Goal: Information Seeking & Learning: Learn about a topic

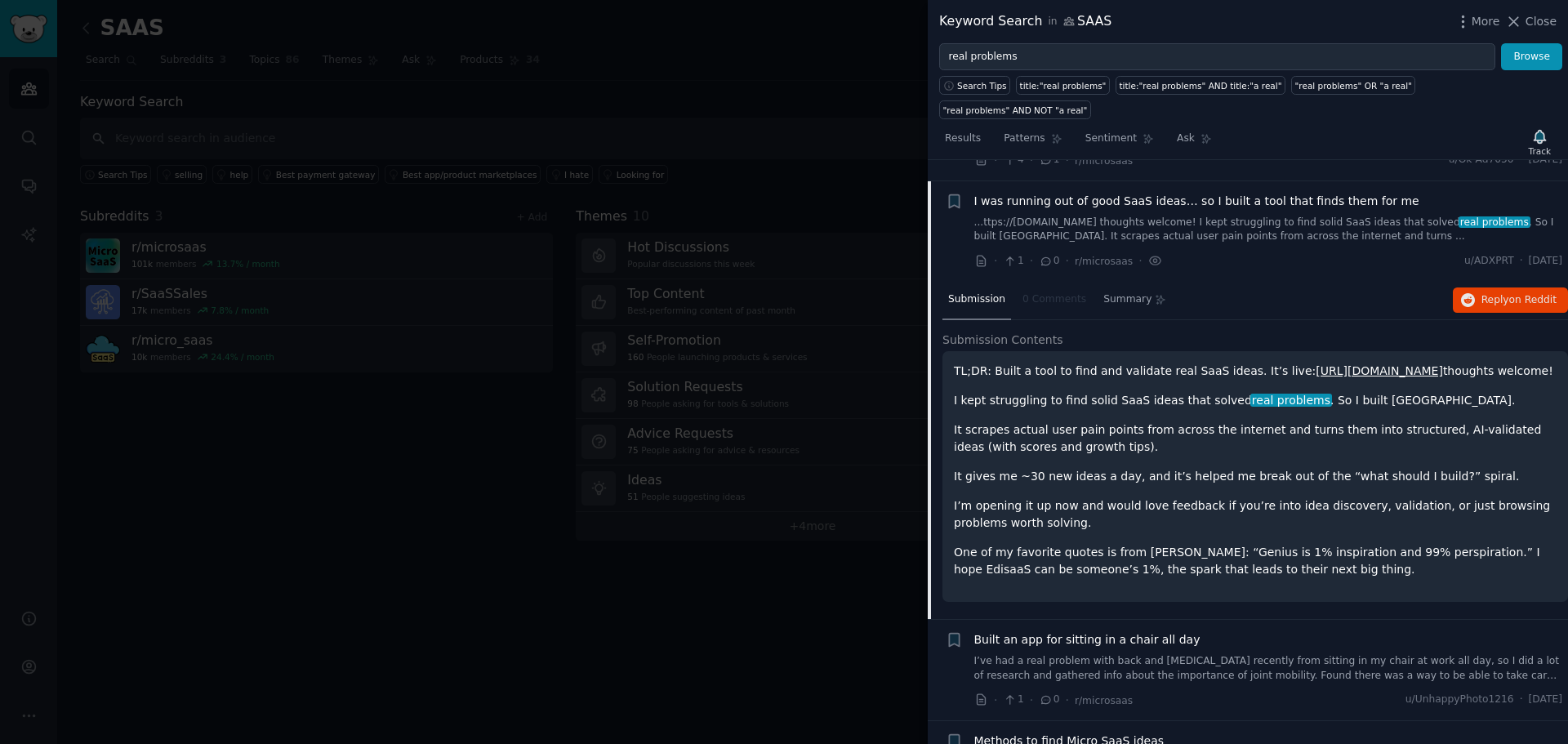
scroll to position [190, 0]
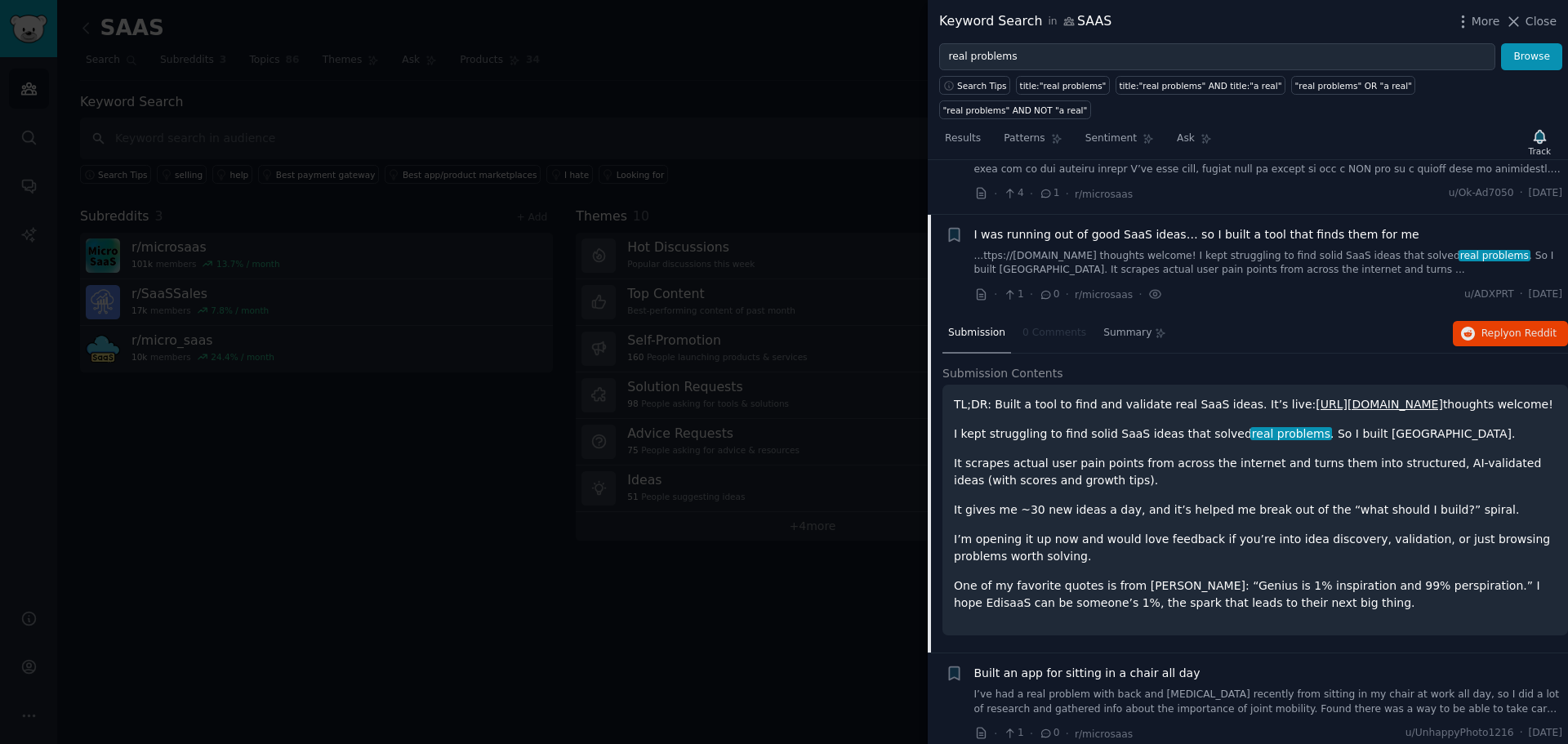
click at [1151, 455] on p "It scrapes actual user pain points from across the internet and turns them into…" at bounding box center [1255, 472] width 602 height 34
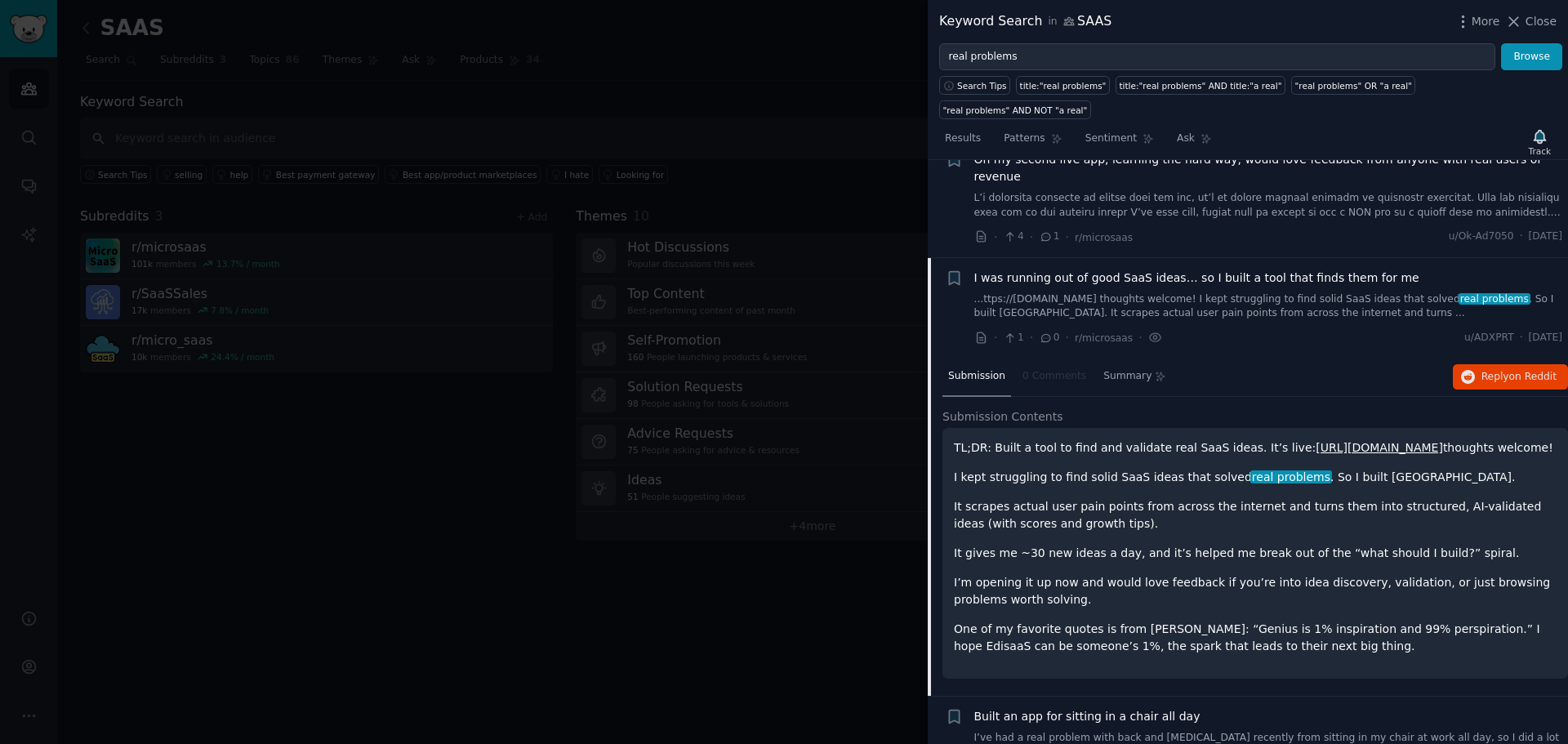
scroll to position [147, 0]
click at [1125, 270] on span "I was running out of good SaaS ideas… so I built a tool that finds them for me" at bounding box center [1197, 278] width 445 height 17
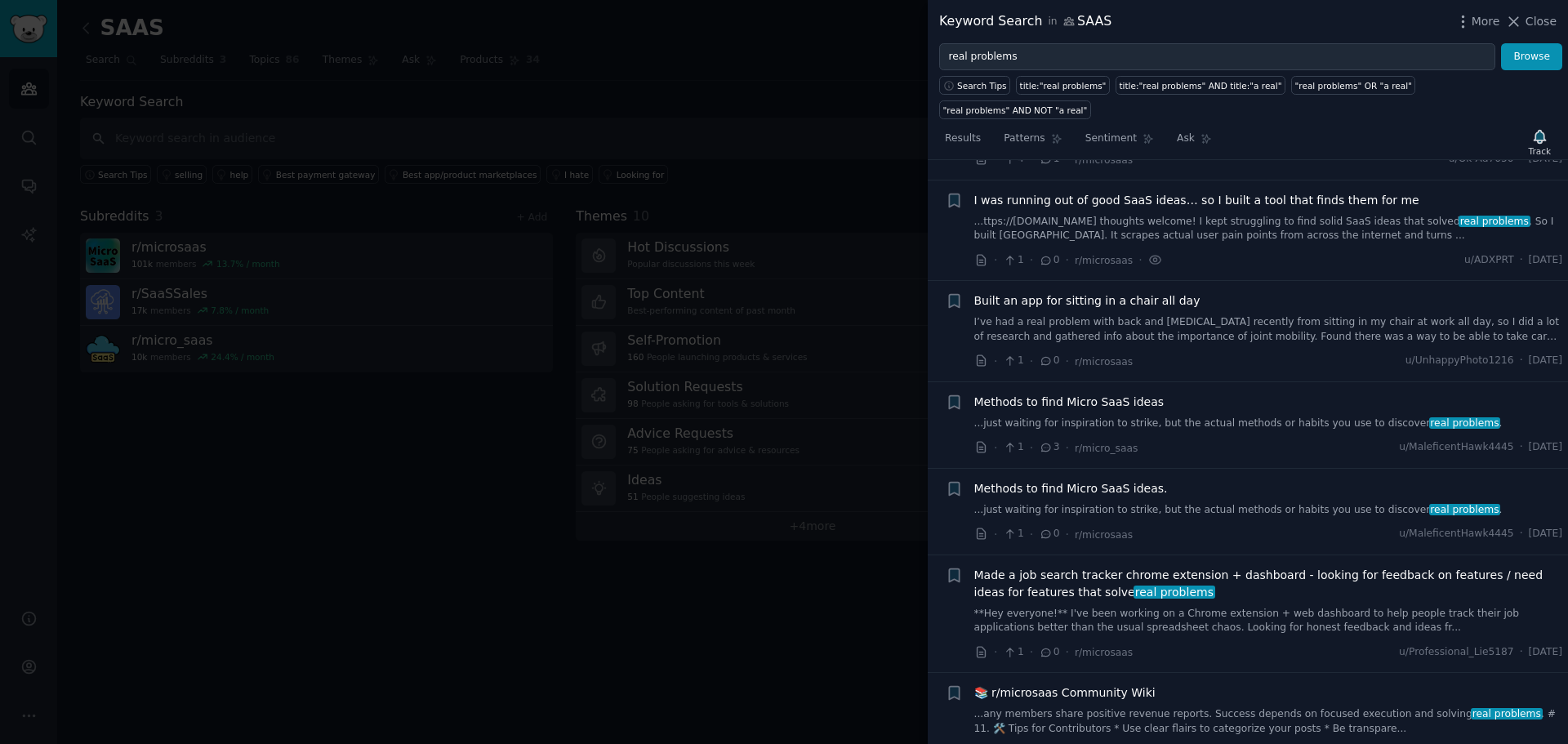
scroll to position [227, 0]
click at [1125, 277] on li "+ Built an app for sitting in a chair all day I’ve had a real problem with back…" at bounding box center [1248, 327] width 640 height 101
click at [1134, 188] on span "I was running out of good SaaS ideas… so I built a tool that finds them for me" at bounding box center [1197, 196] width 445 height 17
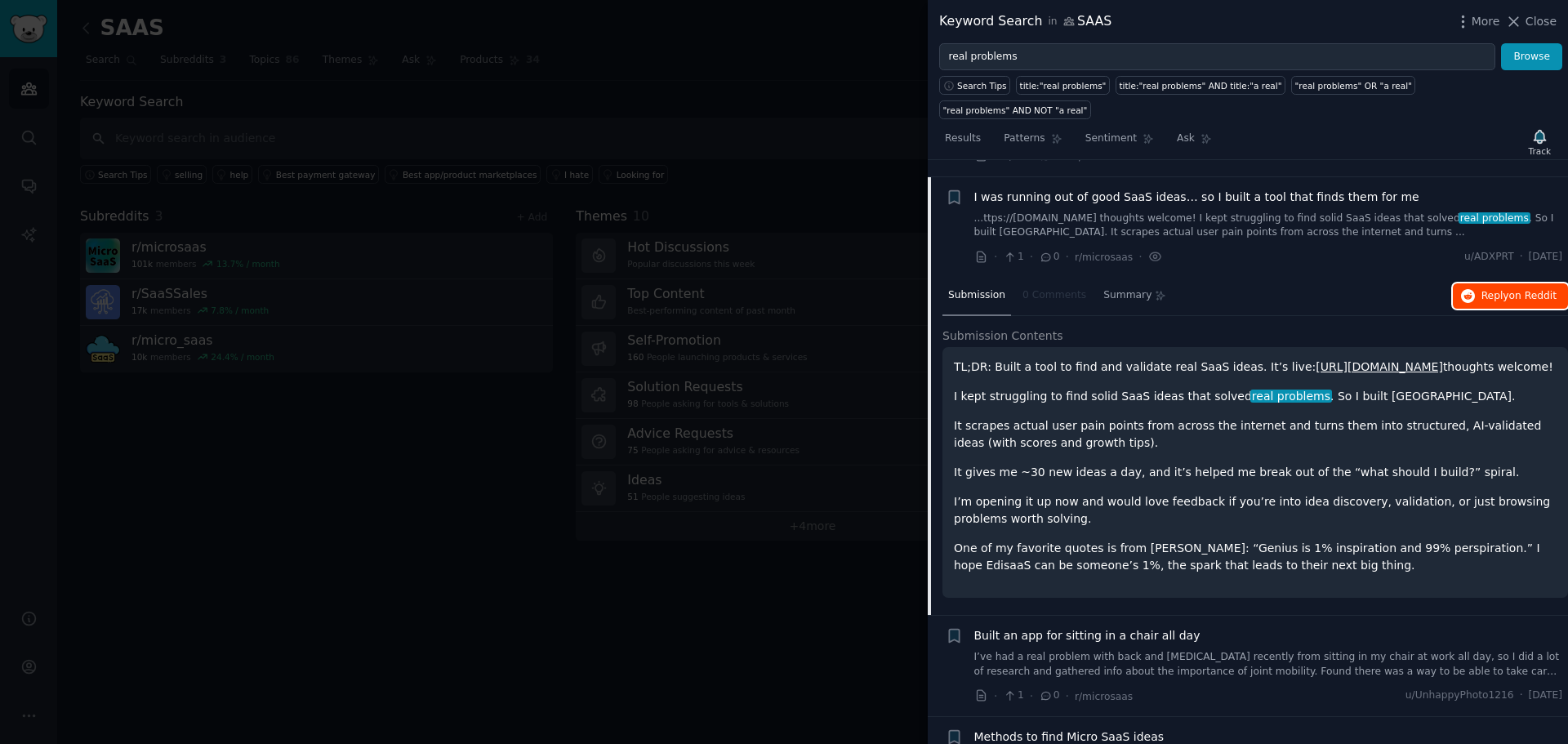
click at [1487, 289] on span "Reply on Reddit" at bounding box center [1518, 296] width 75 height 15
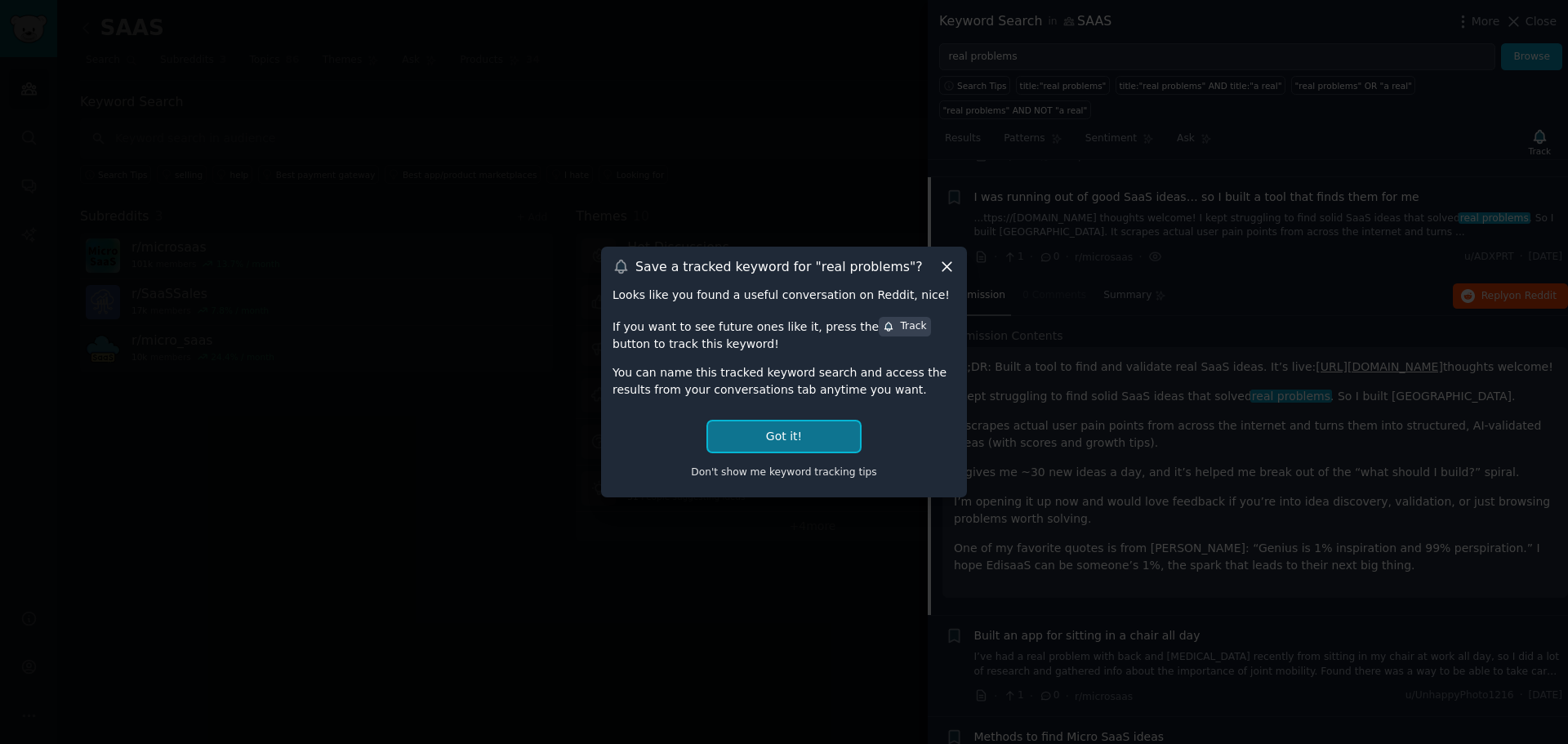
click at [786, 434] on button "Got it!" at bounding box center [784, 436] width 152 height 30
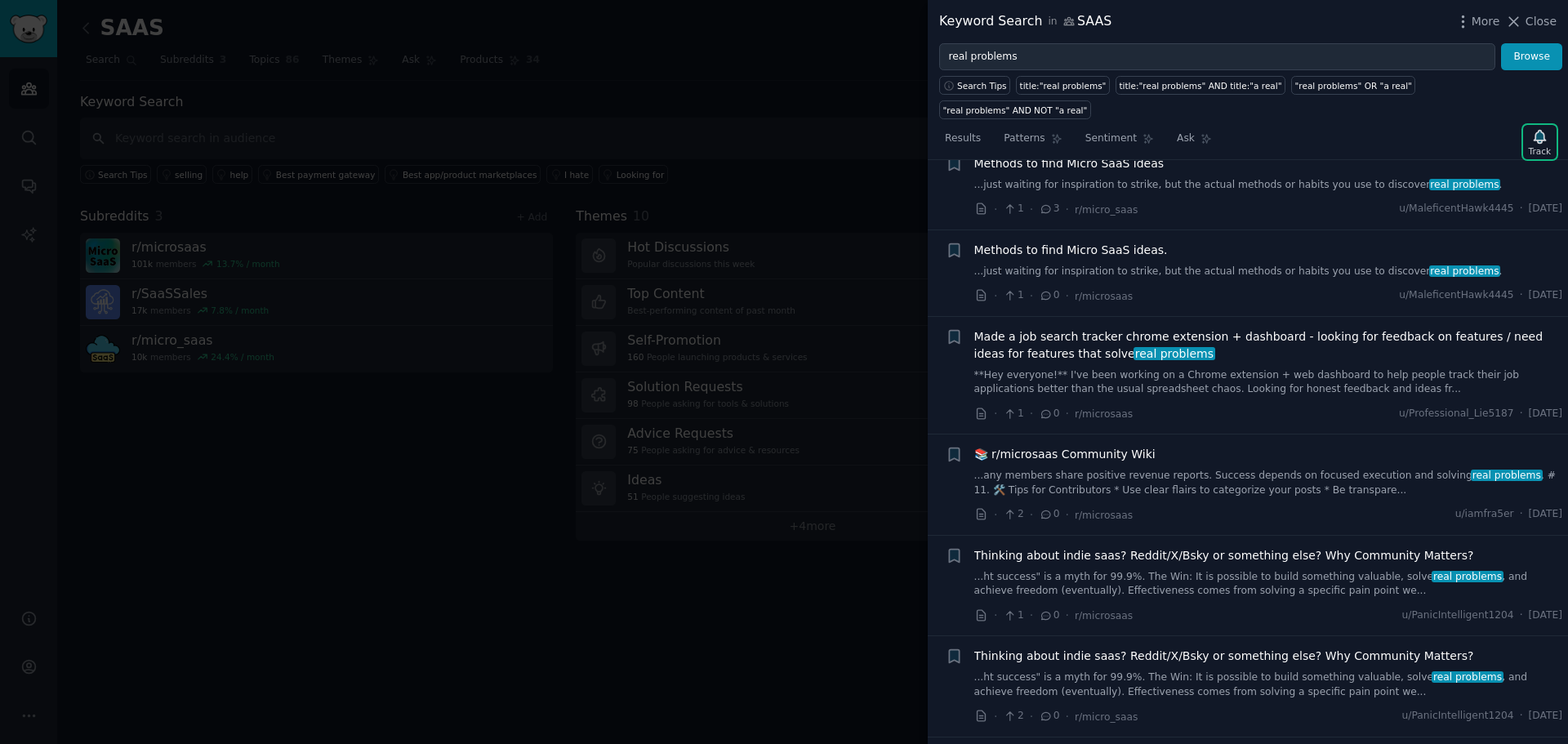
scroll to position [158, 0]
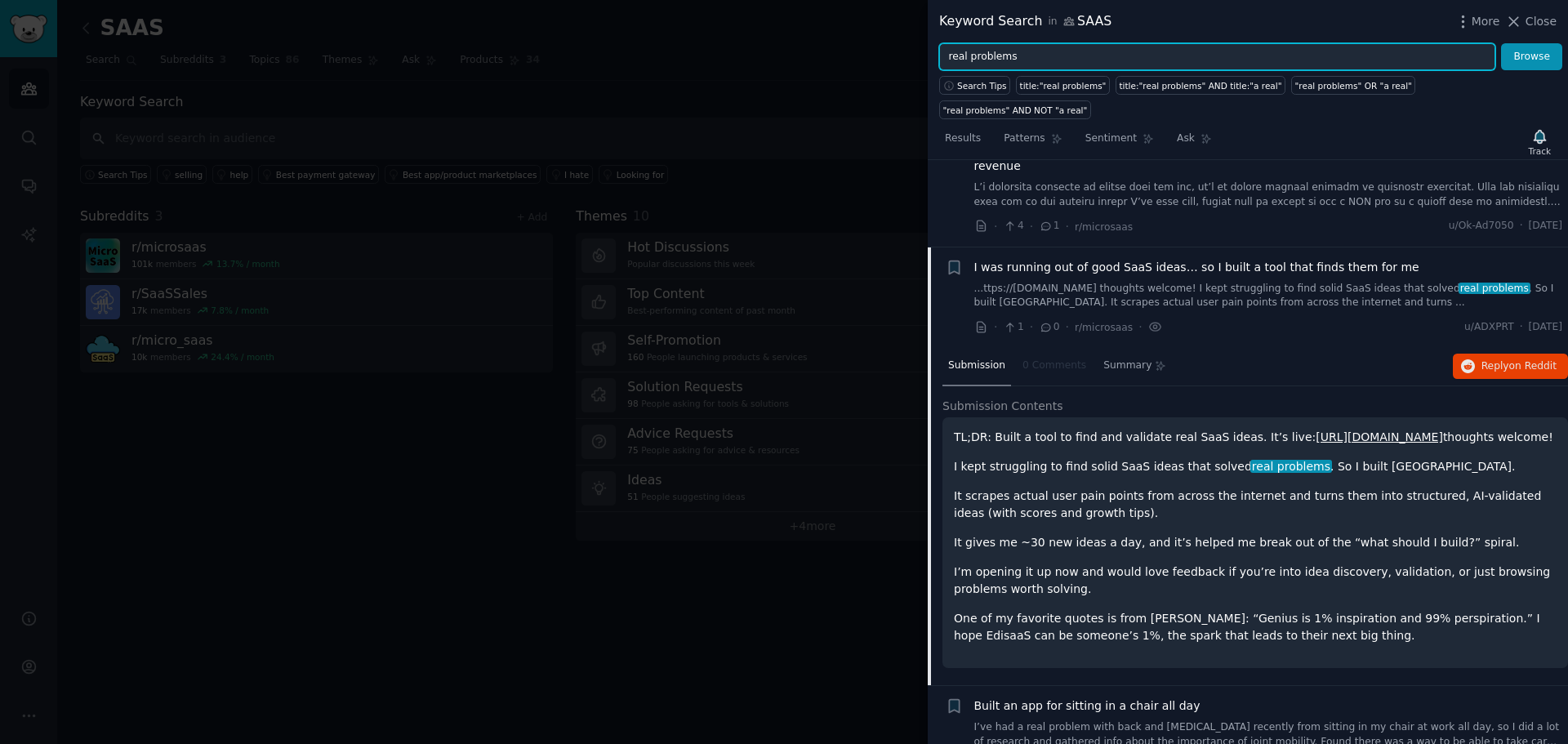
click at [1001, 52] on input "real problems" at bounding box center [1216, 57] width 556 height 28
drag, startPoint x: 1001, startPoint y: 52, endPoint x: 1014, endPoint y: 54, distance: 13.2
click at [1014, 54] on input "real problems" at bounding box center [1216, 57] width 556 height 28
click at [1501, 43] on button "Browse" at bounding box center [1531, 57] width 61 height 28
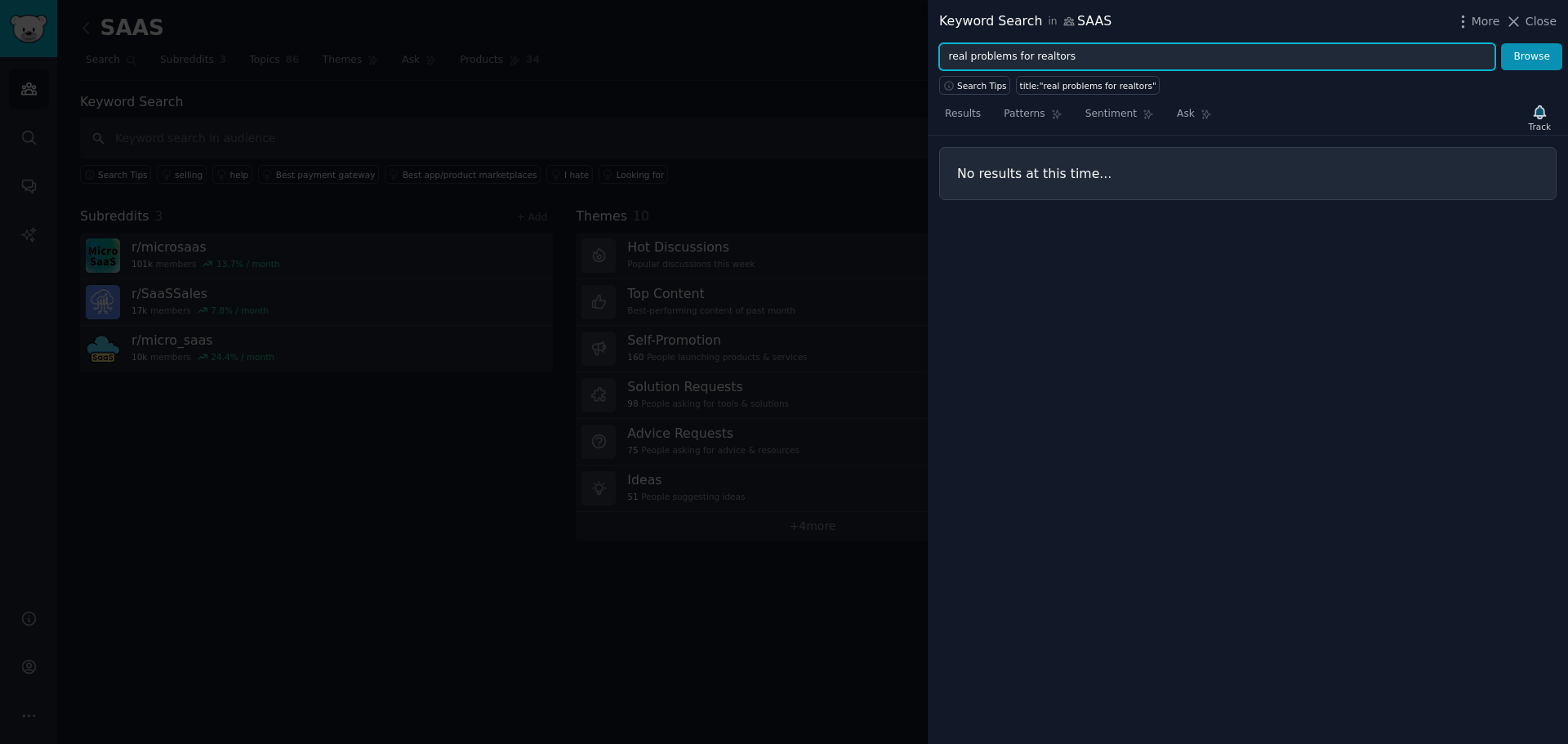
click at [1014, 54] on input "real problems for realtors" at bounding box center [1216, 57] width 556 height 28
click at [1014, 54] on input "r" at bounding box center [1216, 57] width 556 height 28
type input "realtors"
click at [1501, 43] on button "Browse" at bounding box center [1531, 57] width 61 height 28
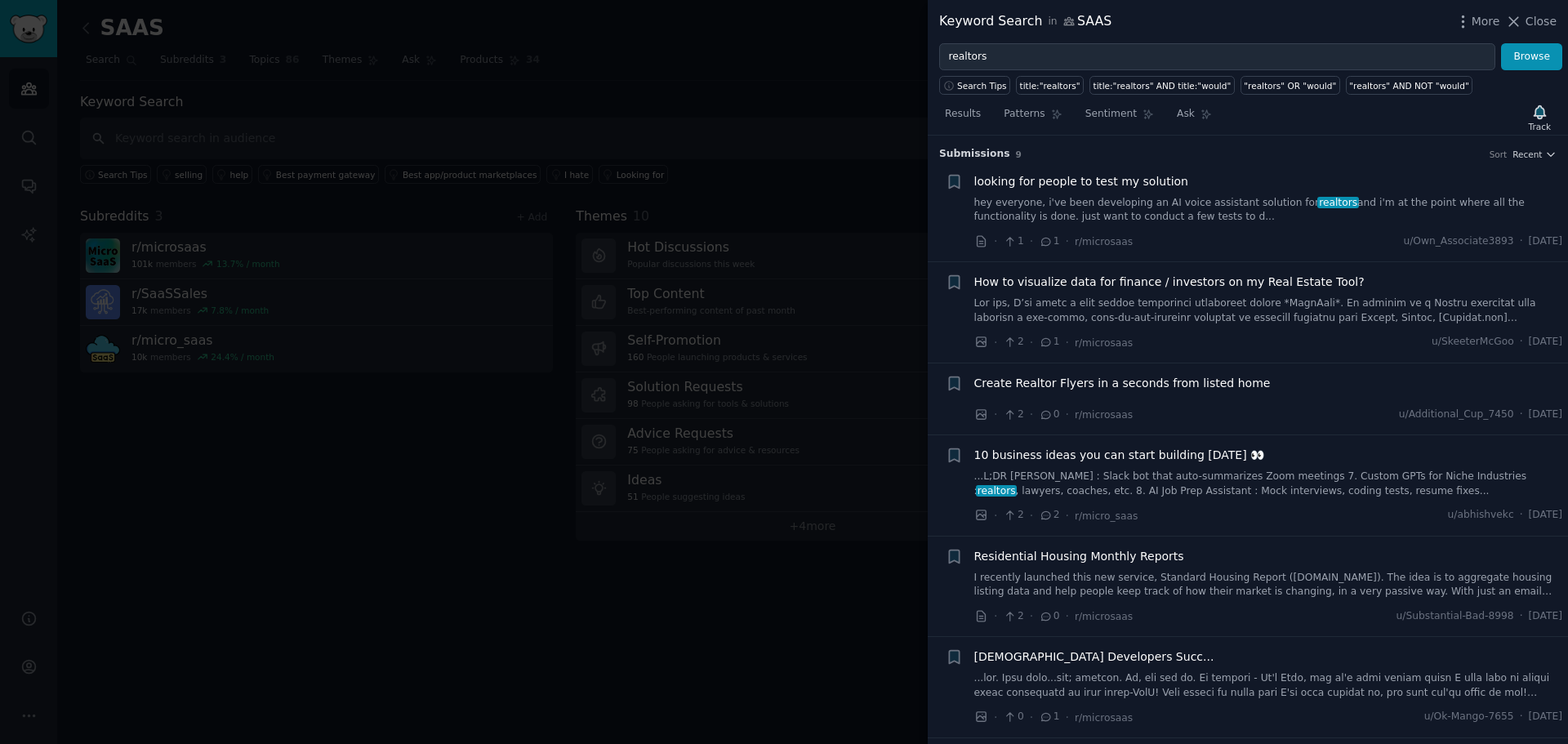
click at [1064, 204] on link "hey everyone, i've been developing an AI voice assistant solution for realtors …" at bounding box center [1269, 209] width 588 height 29
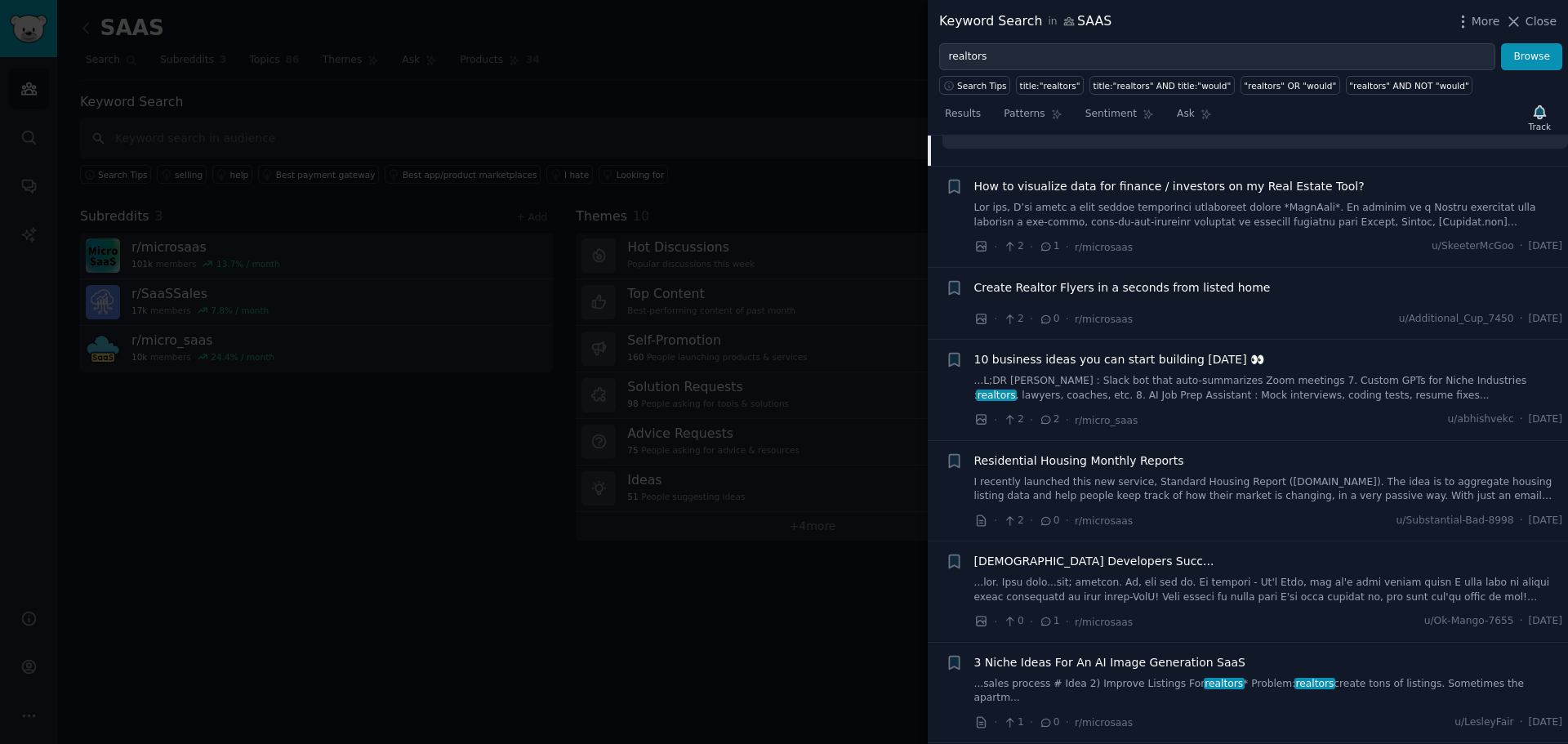
scroll to position [371, 0]
click at [1158, 294] on span "Create Realtor Flyers in a seconds from listed home" at bounding box center [1122, 285] width 296 height 17
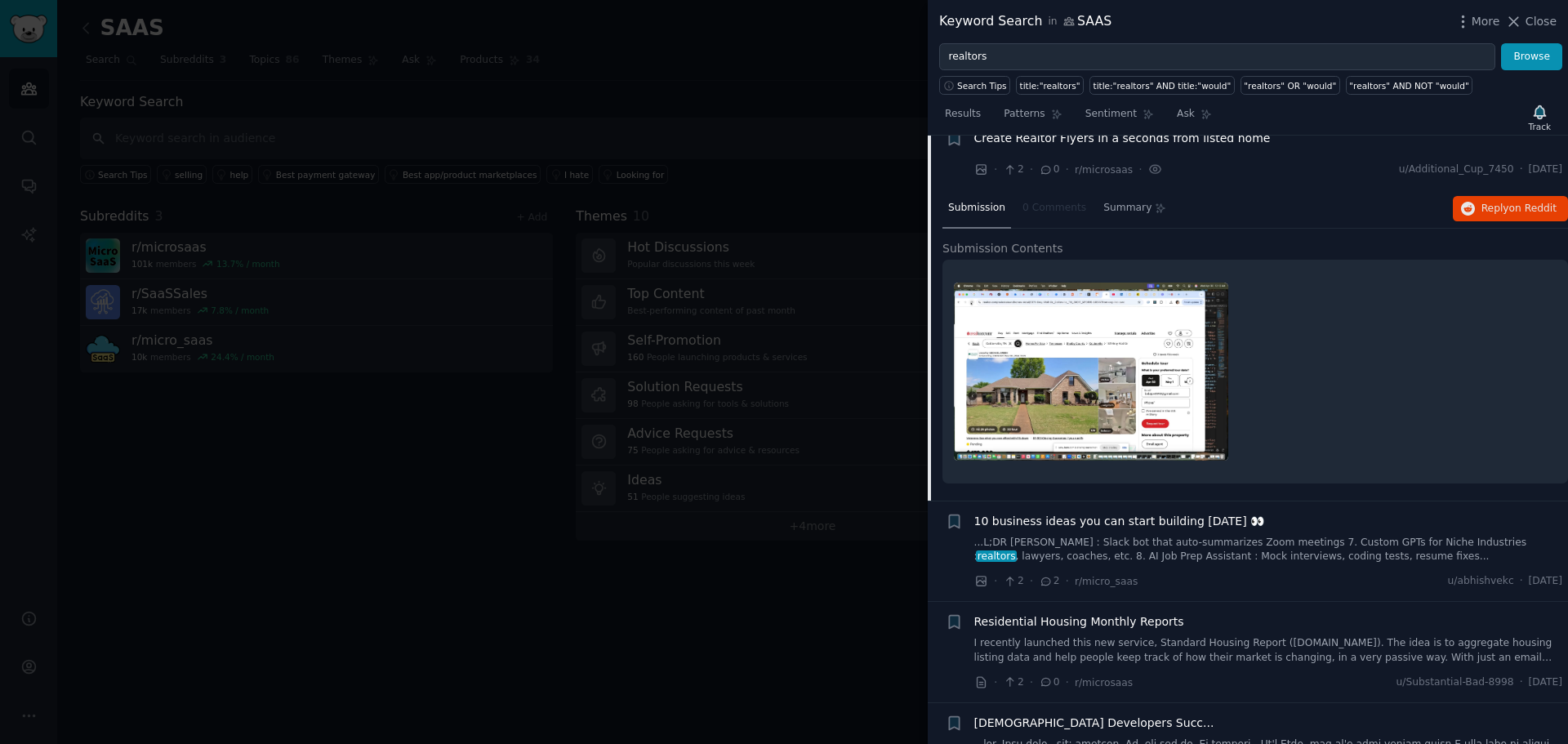
scroll to position [227, 0]
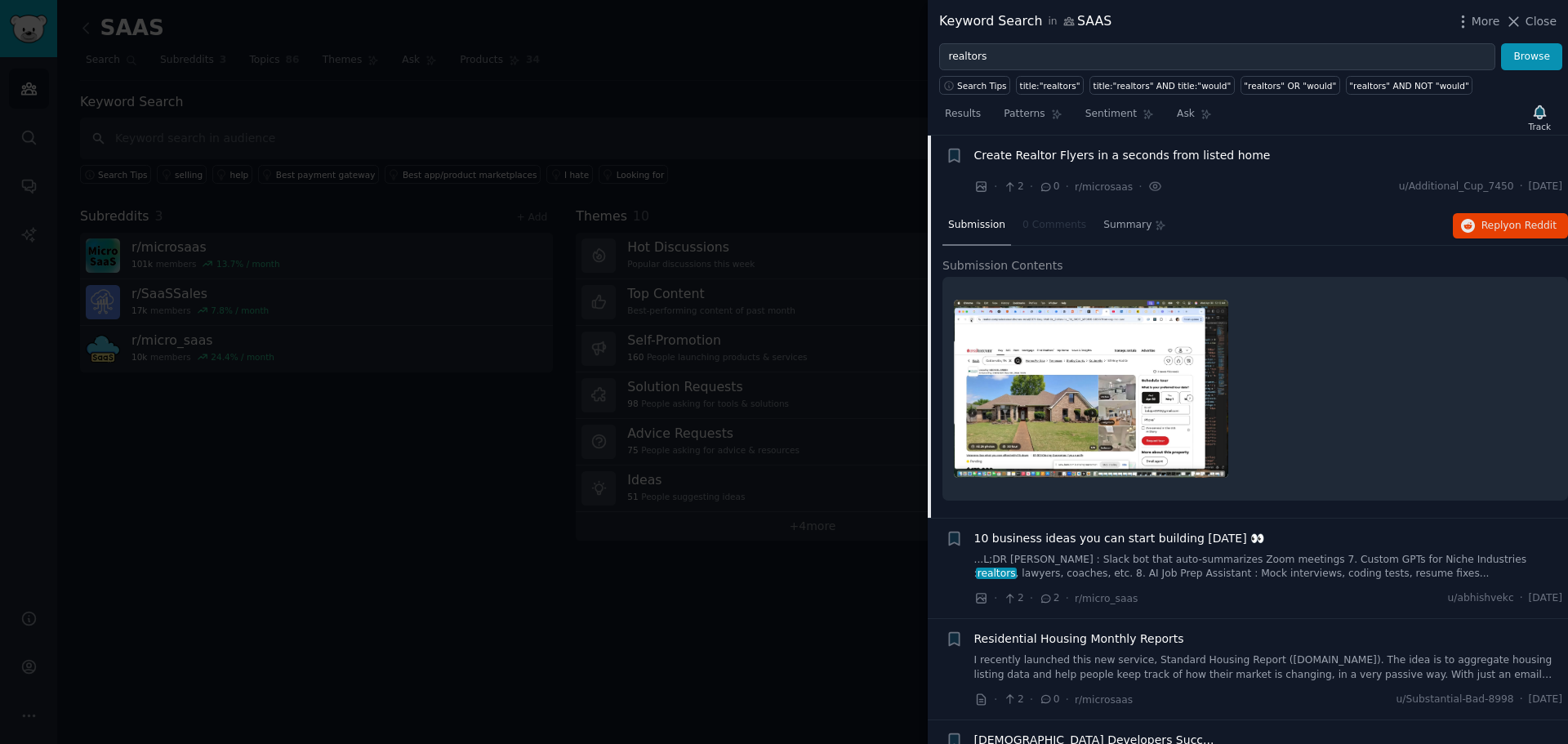
click at [1089, 410] on img at bounding box center [1090, 388] width 274 height 178
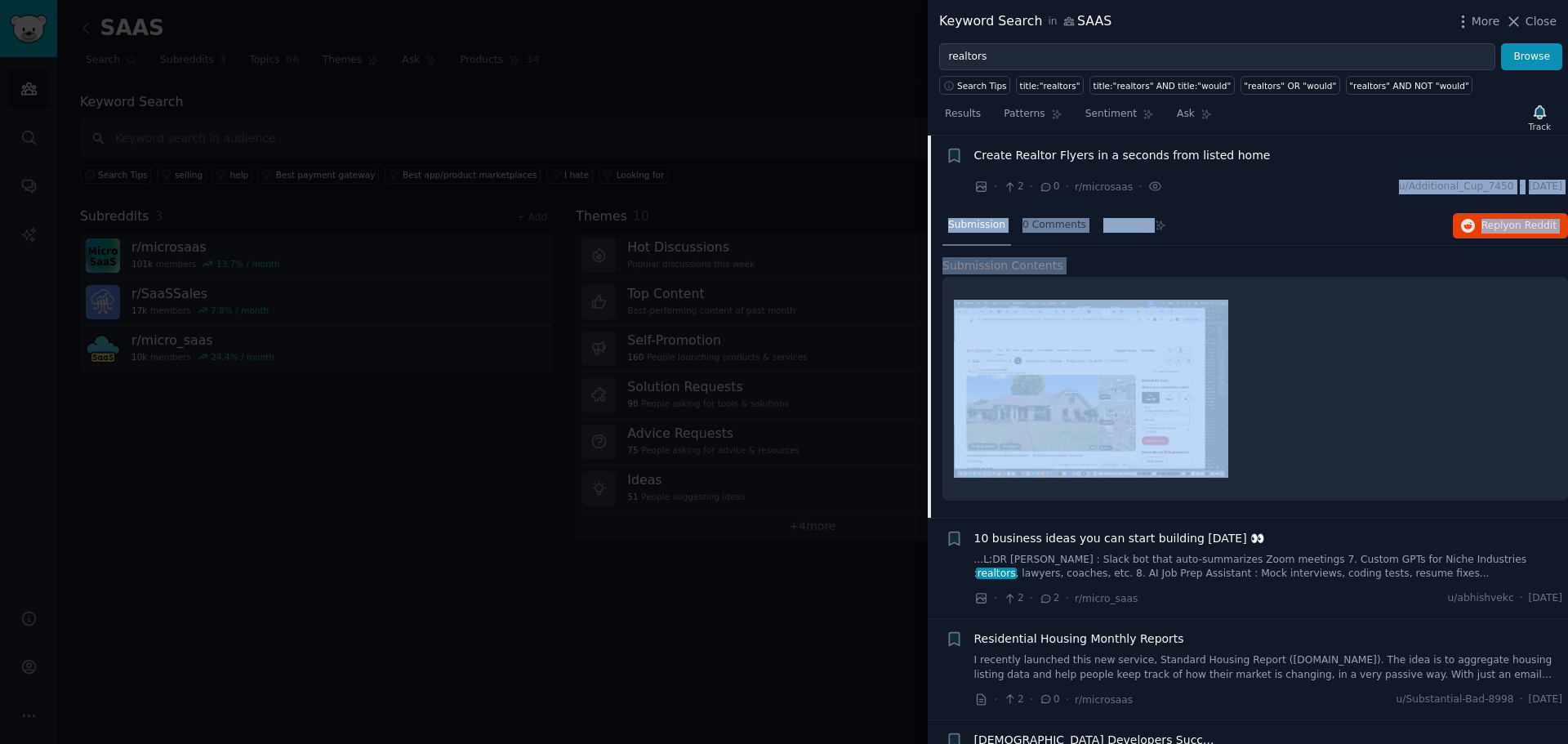
drag, startPoint x: 1069, startPoint y: 280, endPoint x: 1166, endPoint y: 181, distance: 138.6
click at [1166, 181] on div "+ Create Realtor Flyers in a seconds from listed home · 2 · 0 · r/microsaas · u…" at bounding box center [1248, 327] width 640 height 383
click at [1209, 209] on div "Submission 0 Comments Summary Reply on Reddit" at bounding box center [1255, 225] width 625 height 39
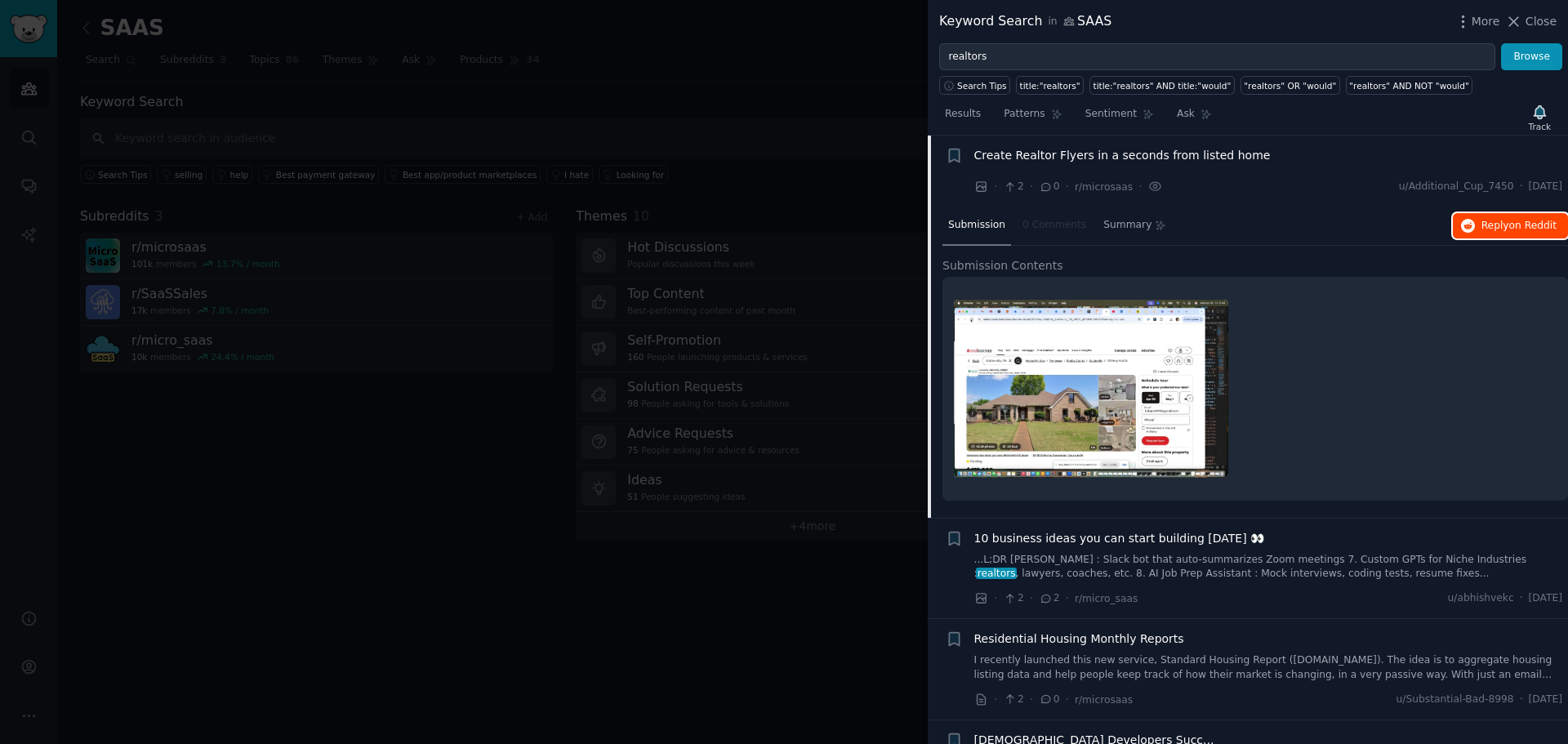
click at [1475, 219] on button "Reply on Reddit" at bounding box center [1509, 226] width 115 height 26
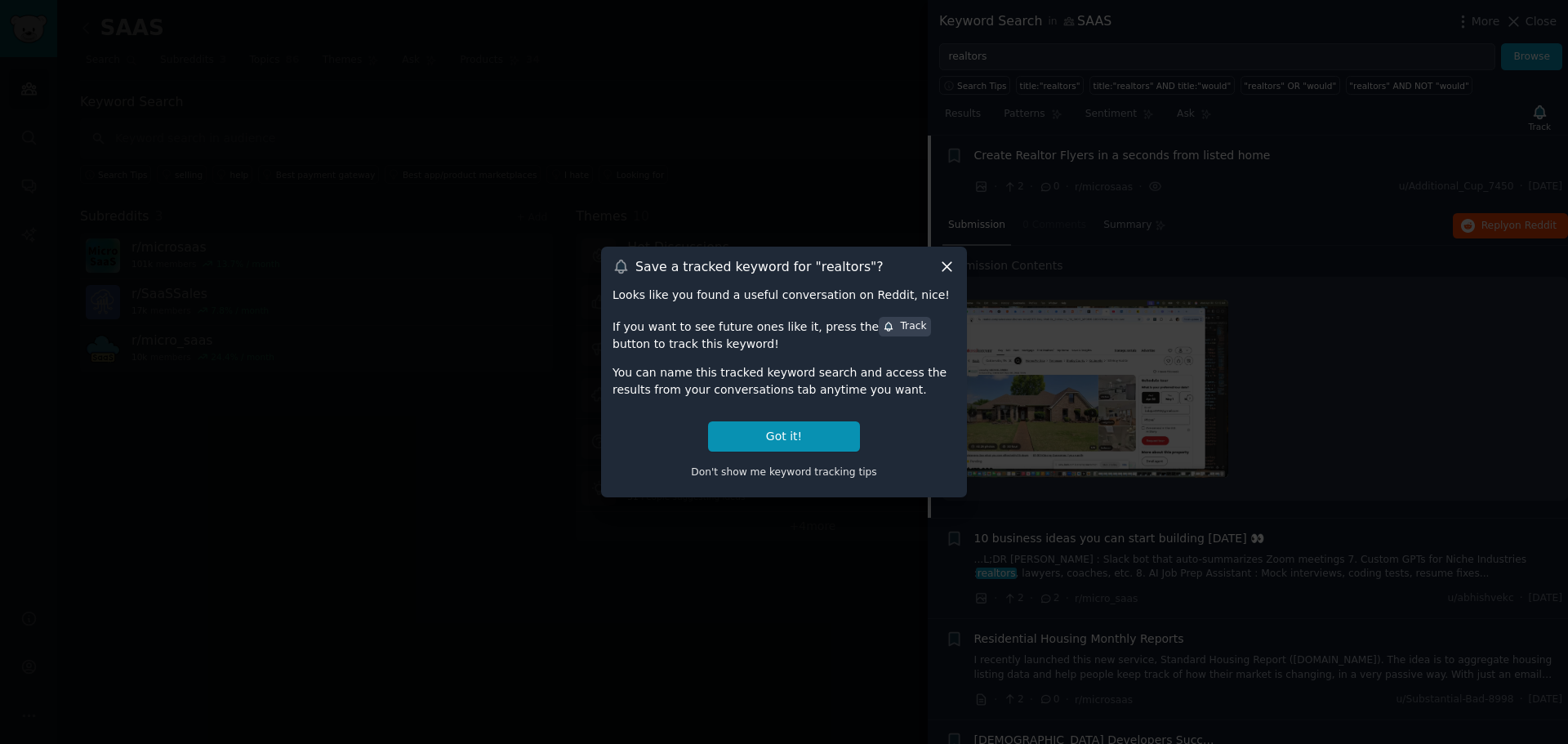
click at [943, 259] on icon at bounding box center [947, 266] width 17 height 17
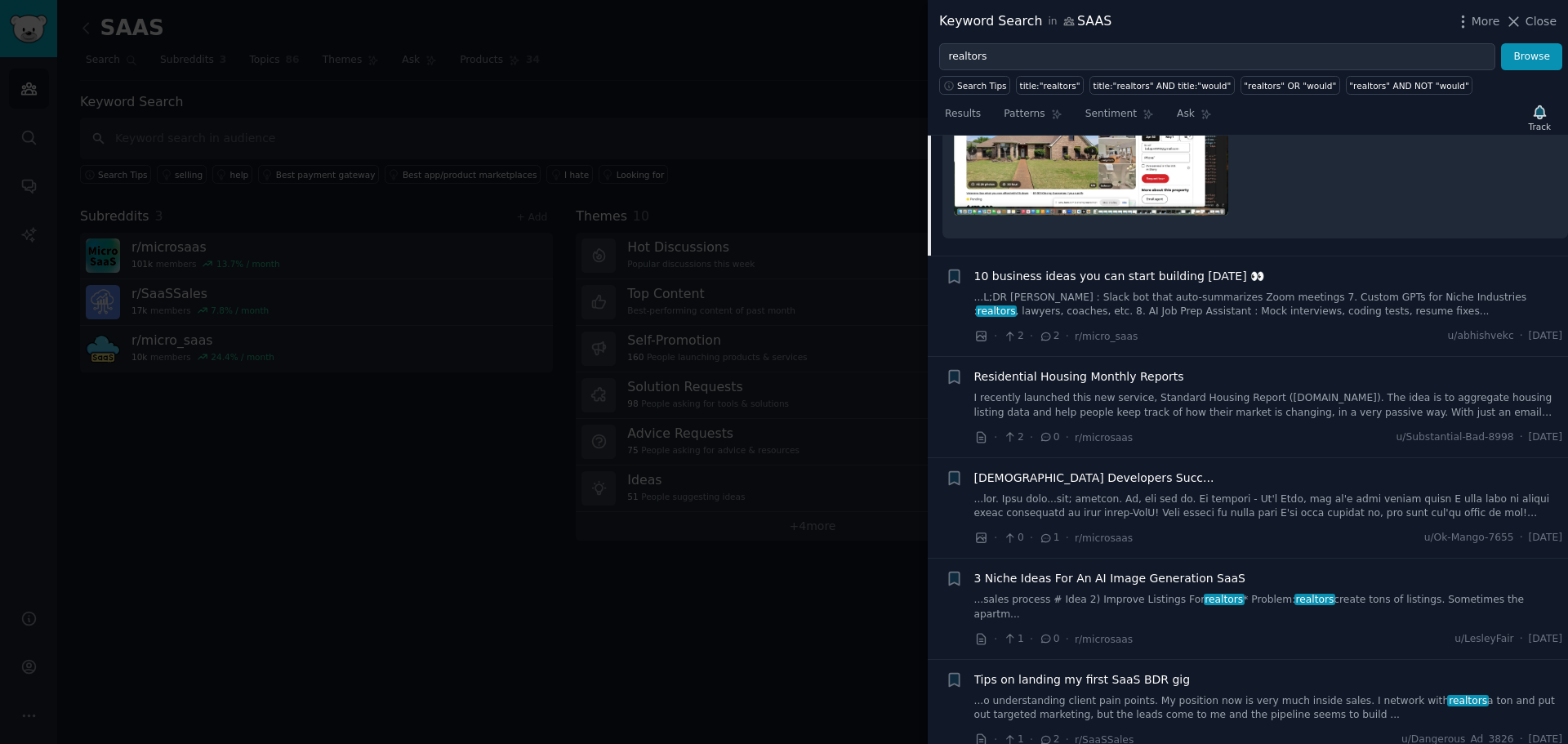
scroll to position [490, 0]
click at [1139, 408] on link "I recently launched this new service, Standard Housing Report ([DOMAIN_NAME]). …" at bounding box center [1269, 405] width 588 height 29
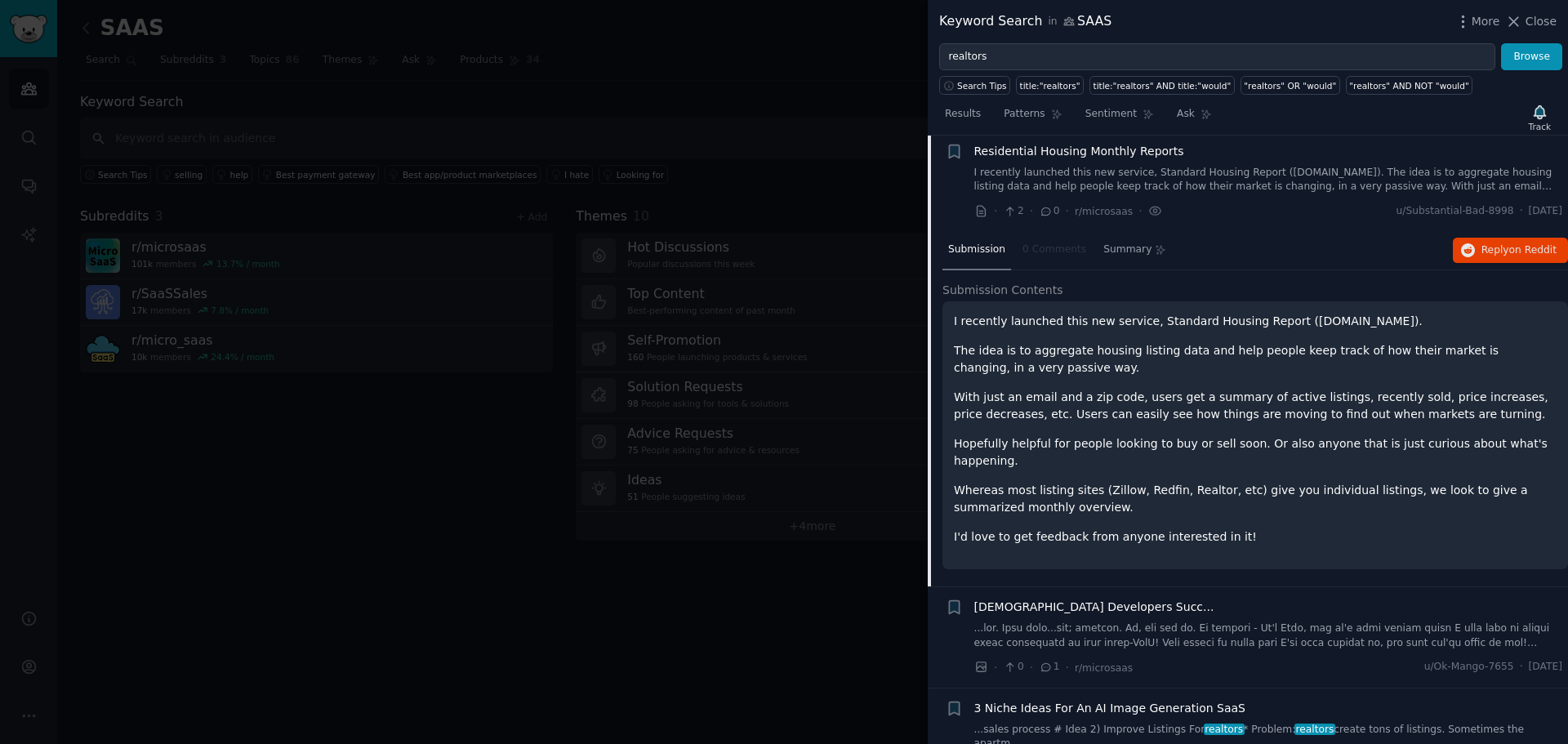
scroll to position [401, 0]
click at [1290, 322] on p "I recently launched this new service, Standard Housing Report ([DOMAIN_NAME])." at bounding box center [1255, 325] width 602 height 17
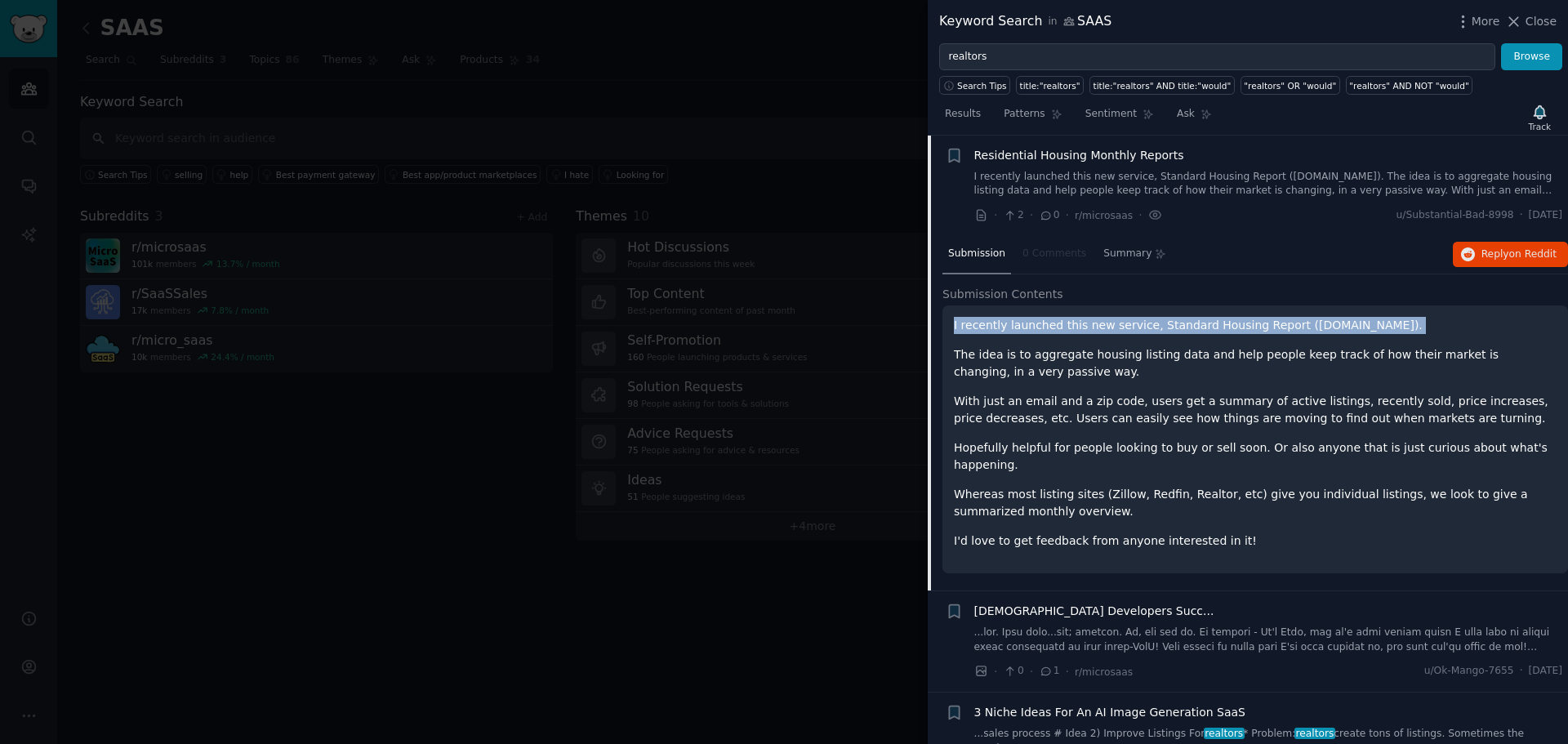
click at [1290, 322] on p "I recently launched this new service, Standard Housing Report ([DOMAIN_NAME])." at bounding box center [1255, 325] width 602 height 17
click at [1296, 324] on p "I recently launched this new service, Standard Housing Report ([DOMAIN_NAME])." at bounding box center [1255, 325] width 602 height 17
click at [1272, 326] on p "I recently launched this new service, Standard Housing Report ([DOMAIN_NAME])." at bounding box center [1255, 325] width 602 height 17
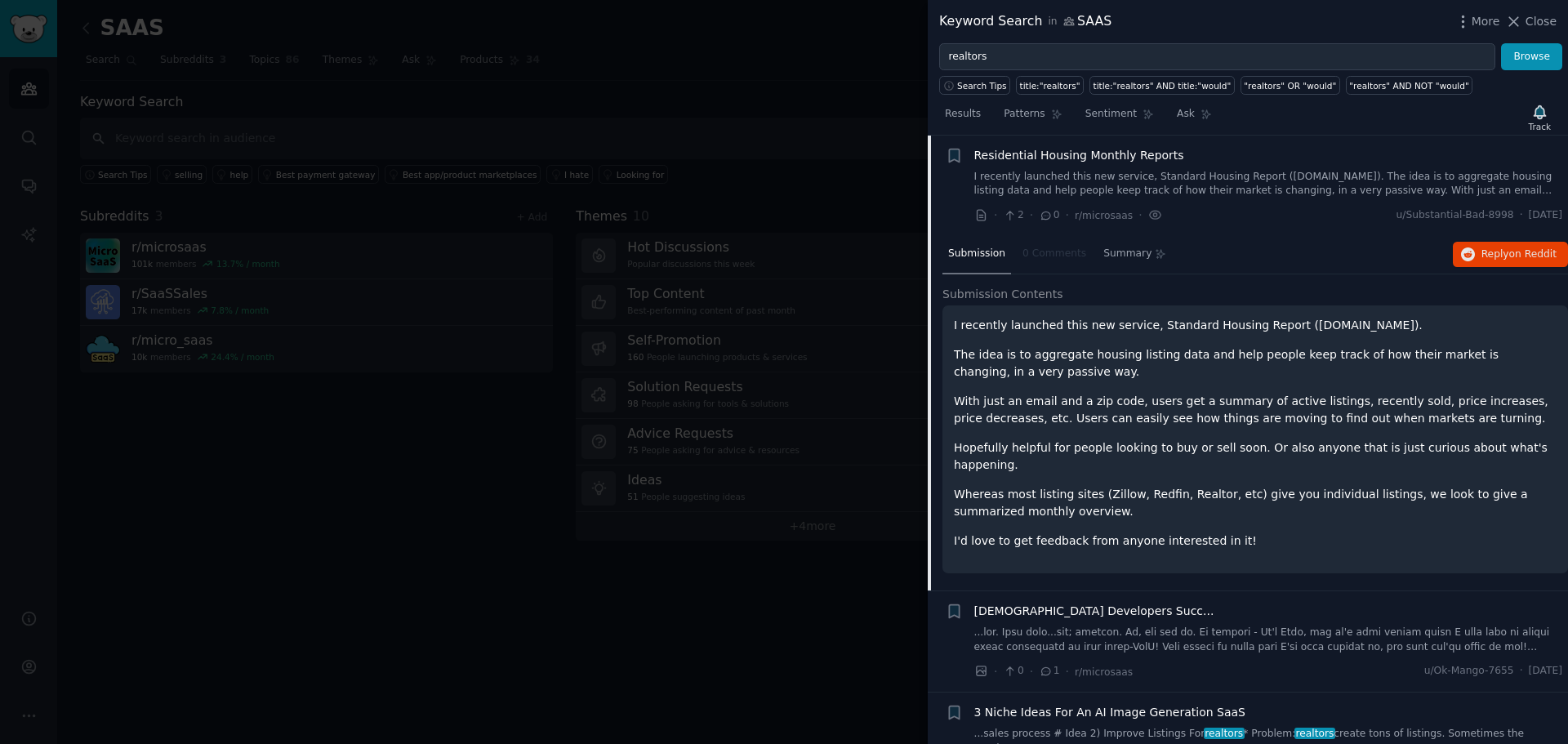
click at [1272, 326] on p "I recently launched this new service, Standard Housing Report ([DOMAIN_NAME])." at bounding box center [1255, 325] width 602 height 17
click at [1407, 325] on p "I recently launched this new service, Standard Housing Report ([DOMAIN_NAME])." at bounding box center [1255, 325] width 602 height 17
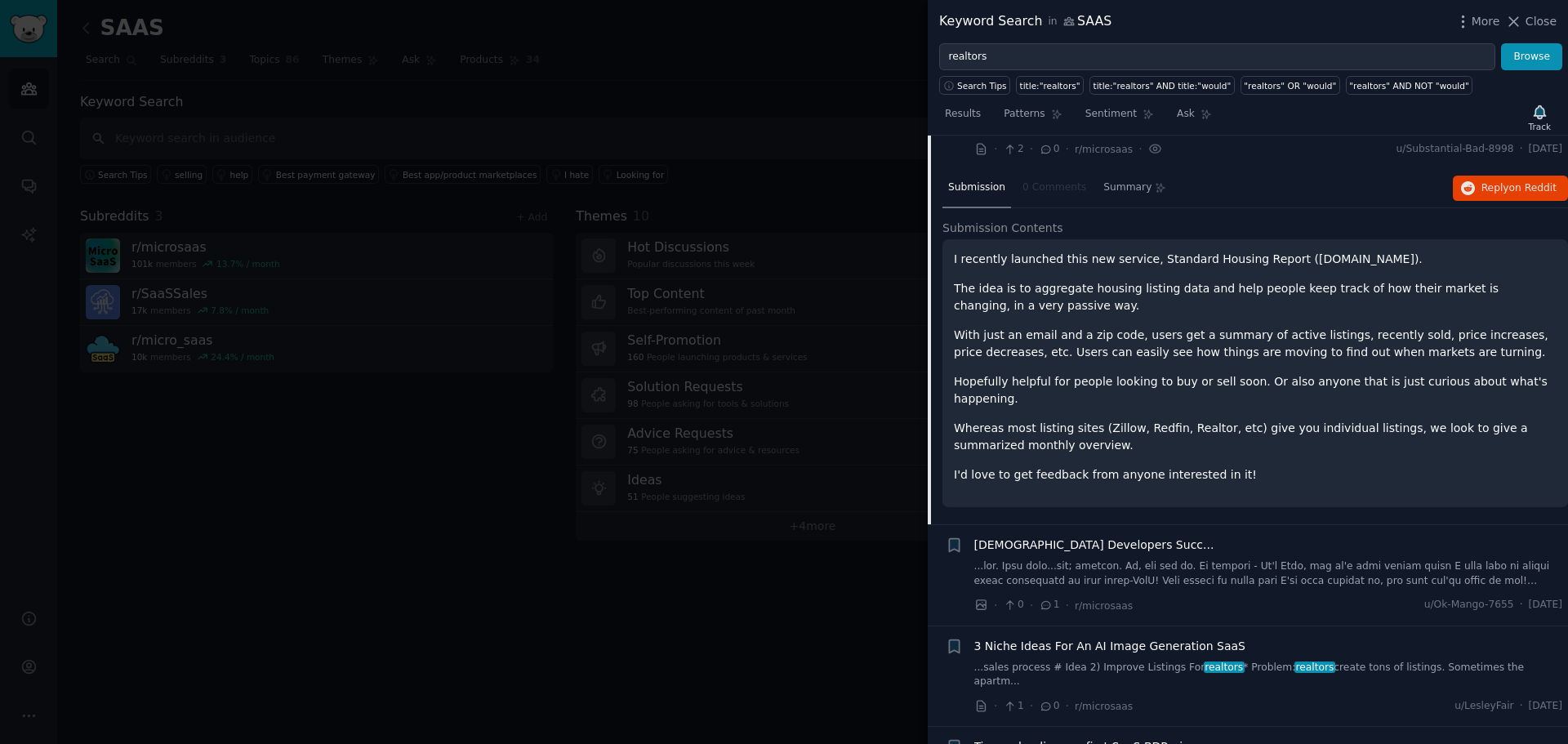
click at [1130, 348] on p "With just an email and a zip code, users get a summary of active listings, rece…" at bounding box center [1255, 343] width 602 height 34
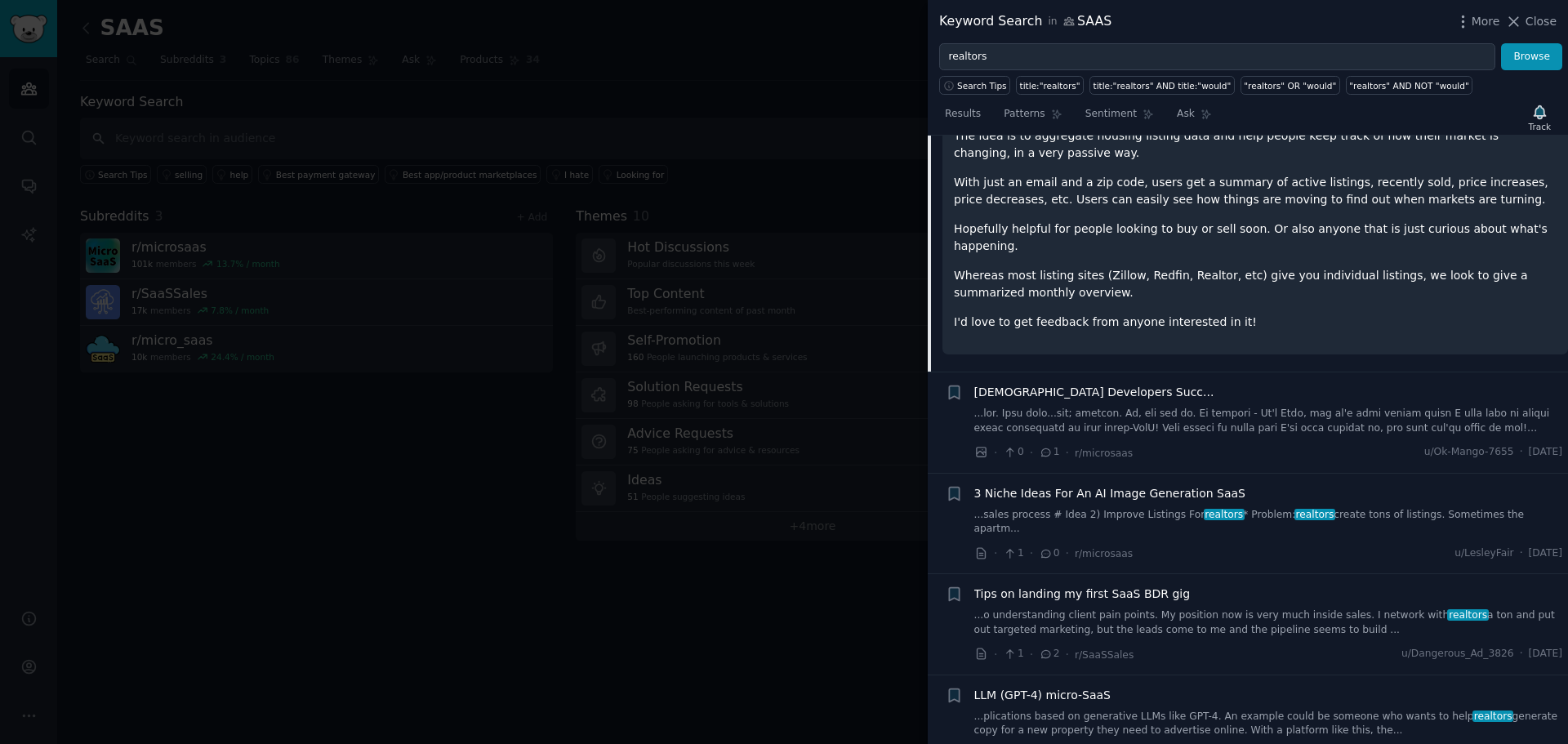
scroll to position [620, 0]
click at [1125, 507] on link "...sales process # Idea 2) Improve Listings For realtors * Problem: realtors cr…" at bounding box center [1269, 521] width 588 height 29
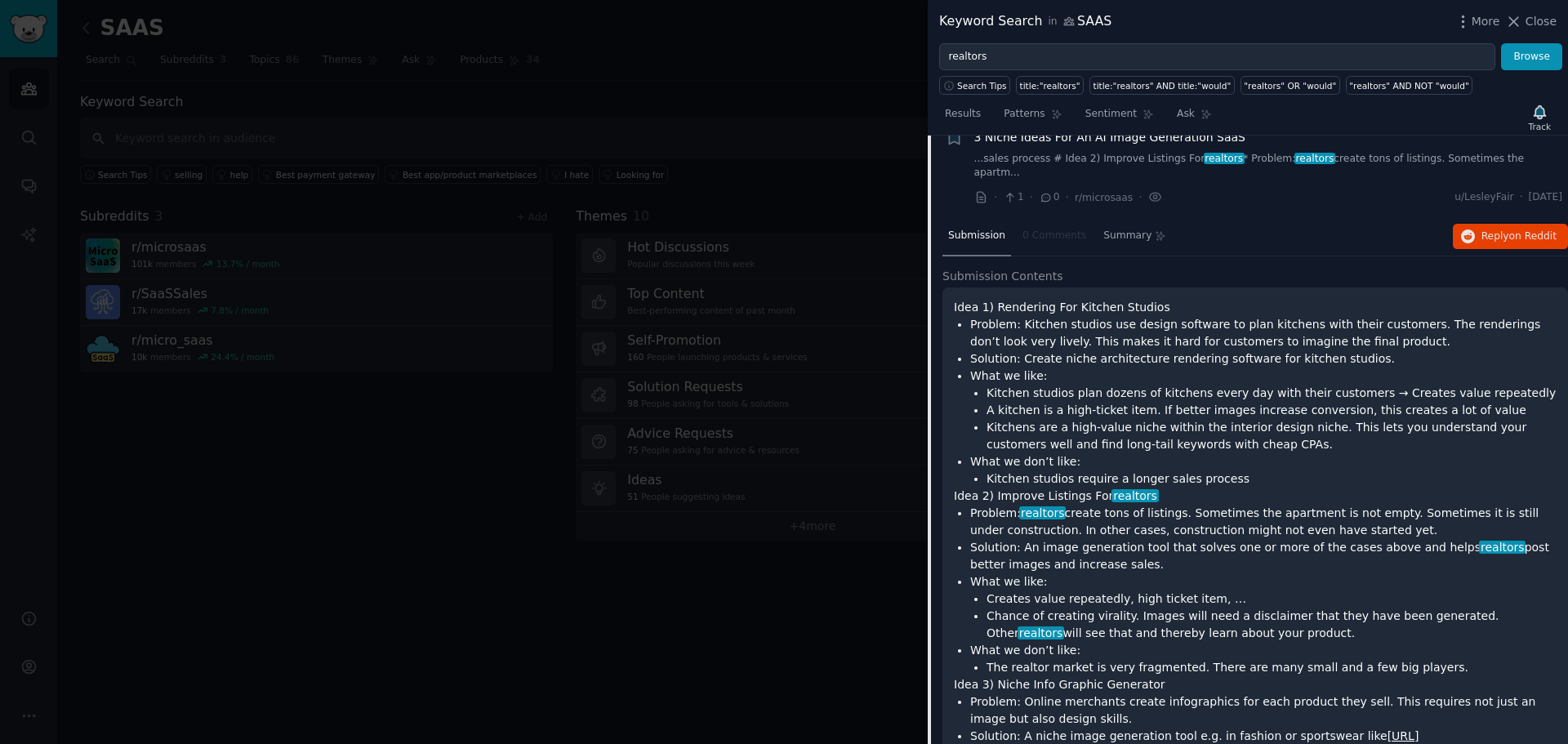
scroll to position [602, 0]
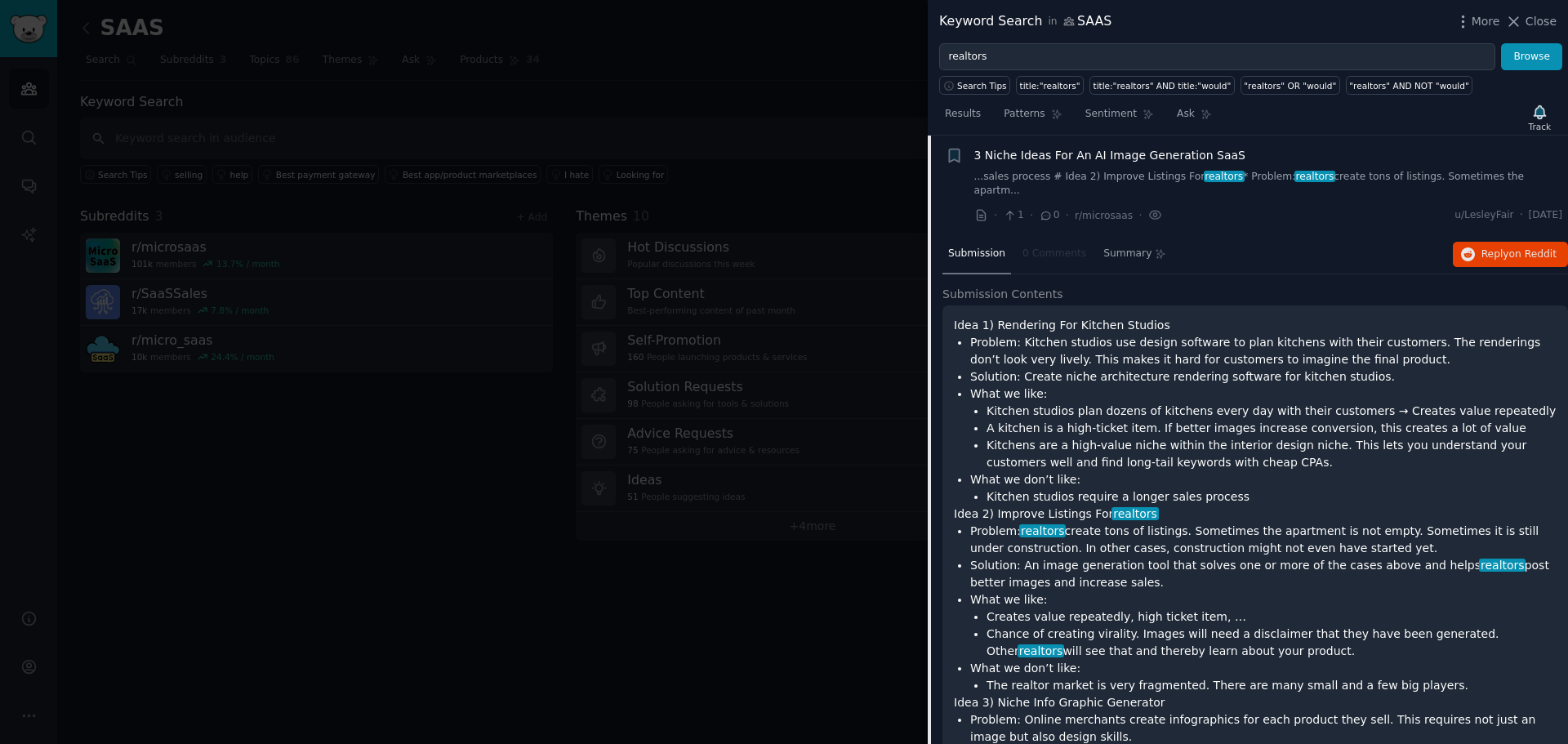
click at [1114, 403] on li "Kitchen studios plan dozens of kitchens every day with their customers → Create…" at bounding box center [1271, 411] width 570 height 17
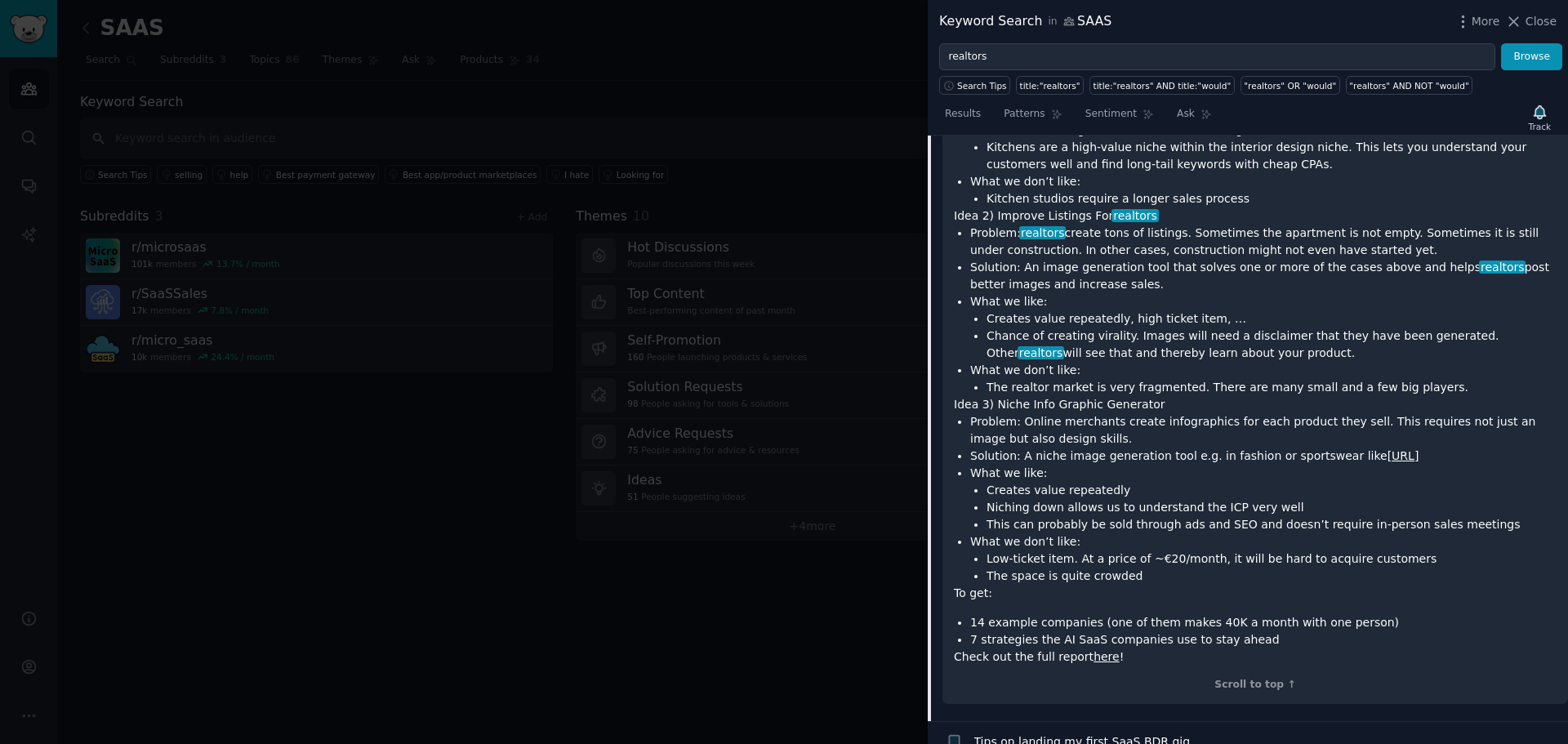
scroll to position [902, 0]
click at [1539, 23] on span "Close" at bounding box center [1540, 21] width 31 height 17
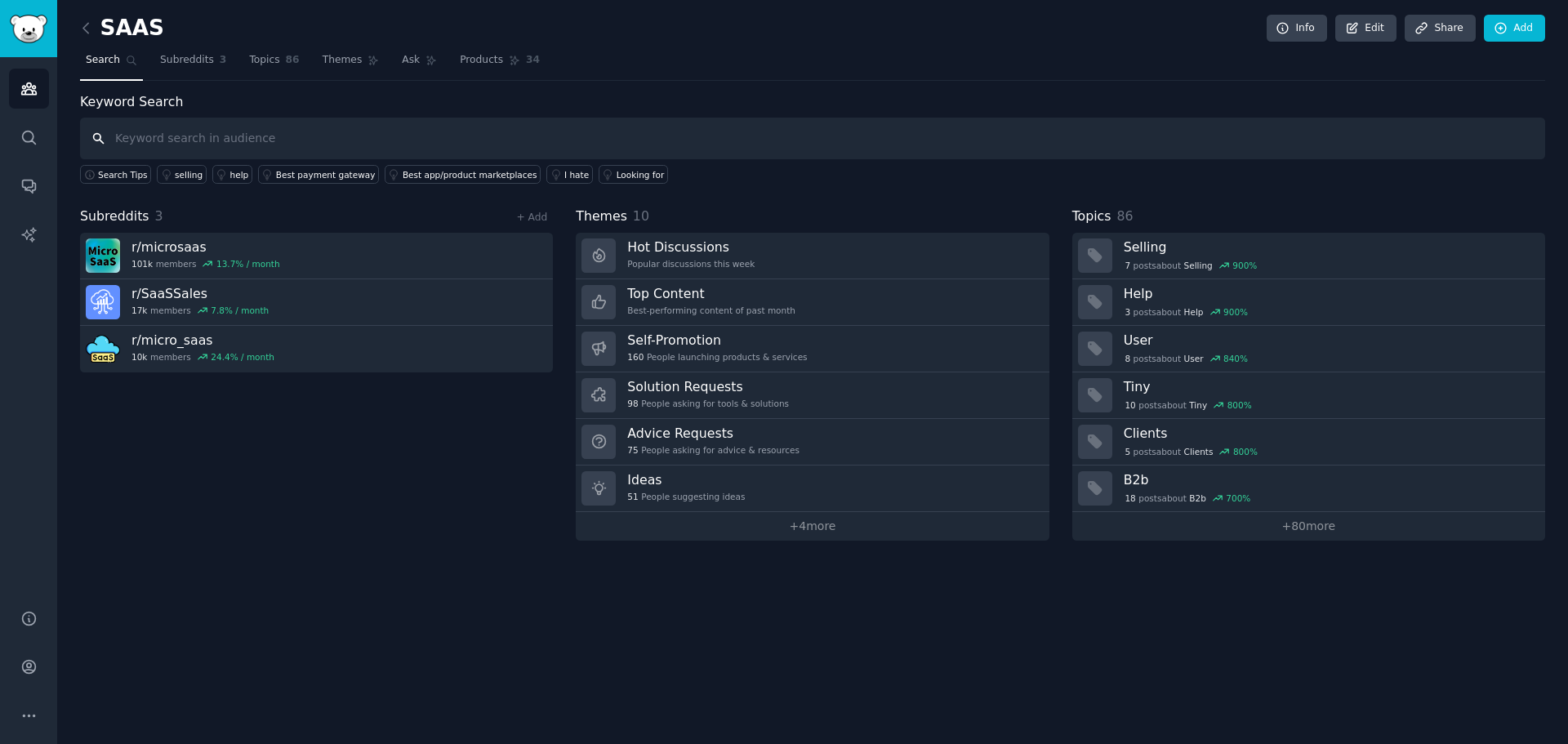
type input "n"
type input "base44"
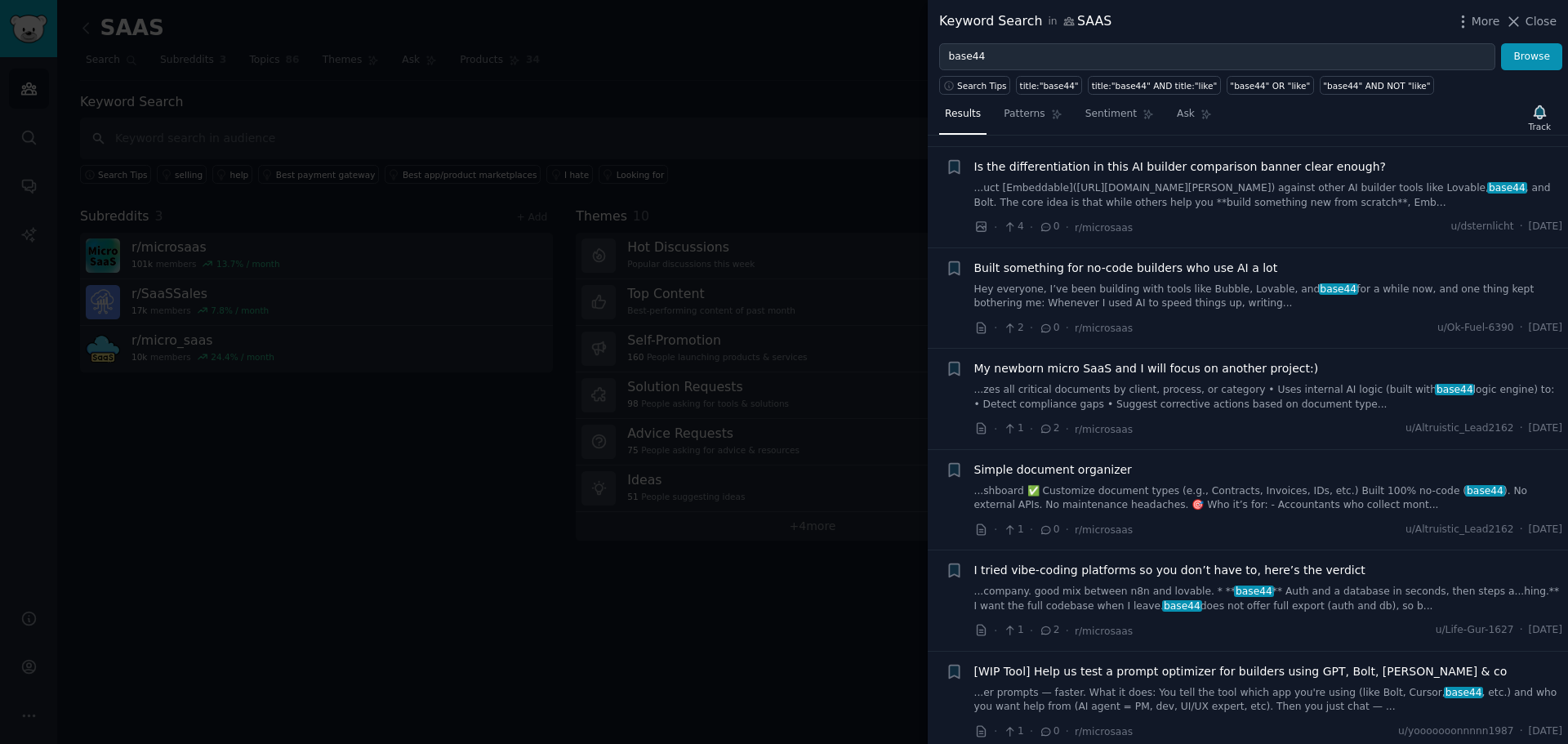
scroll to position [178, 0]
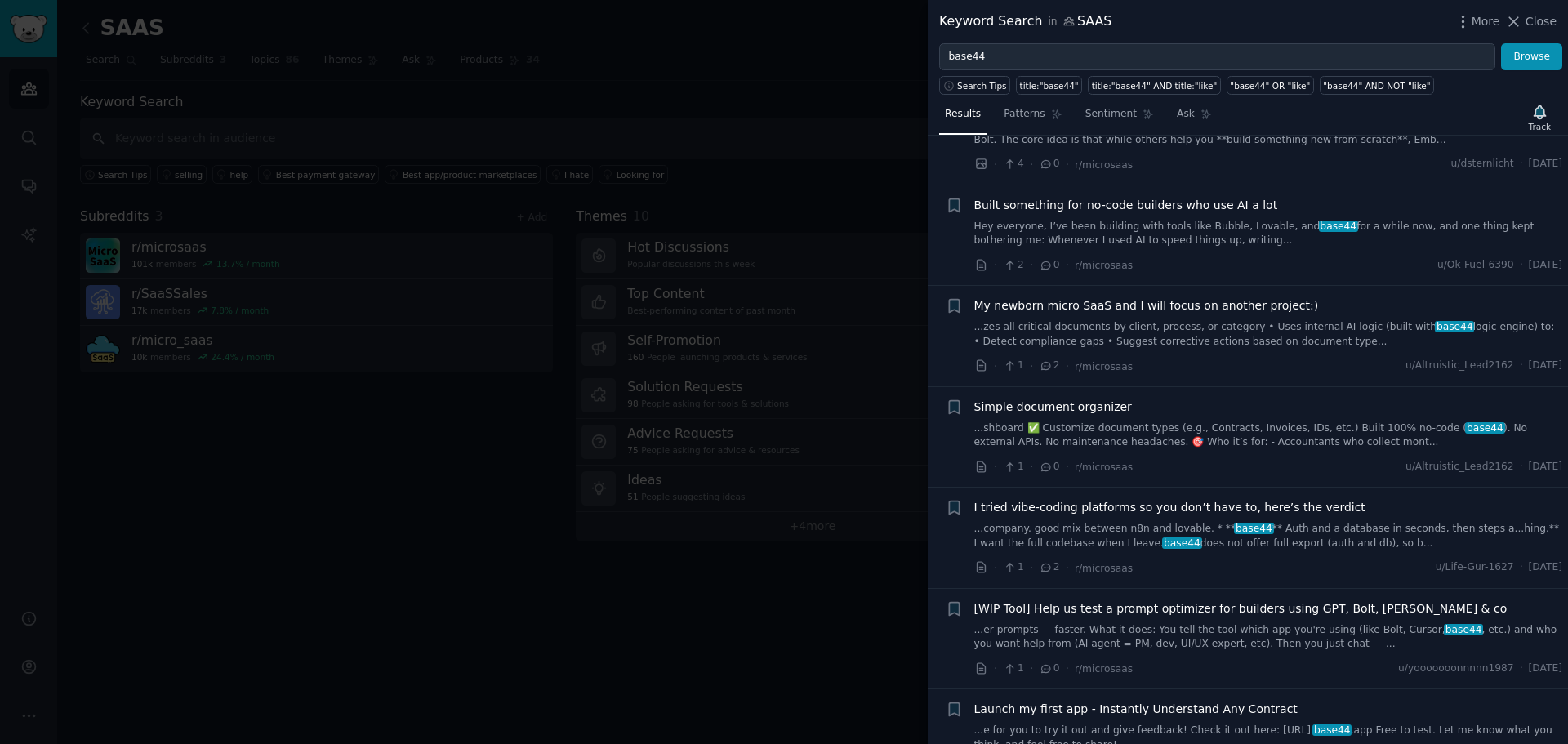
click at [1083, 303] on span "My newborn micro SaaS and I will focus on another project:)" at bounding box center [1146, 305] width 344 height 17
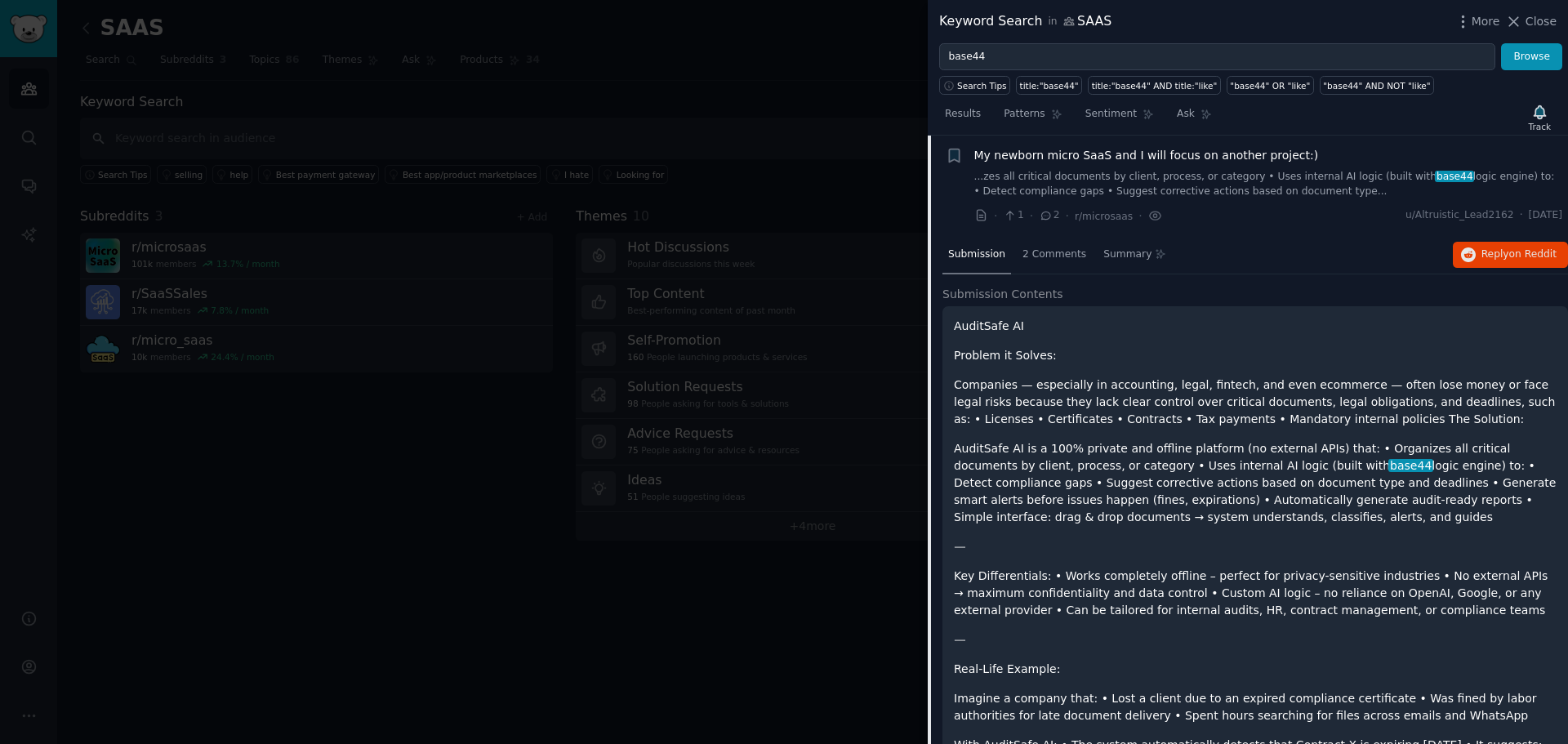
scroll to position [337, 0]
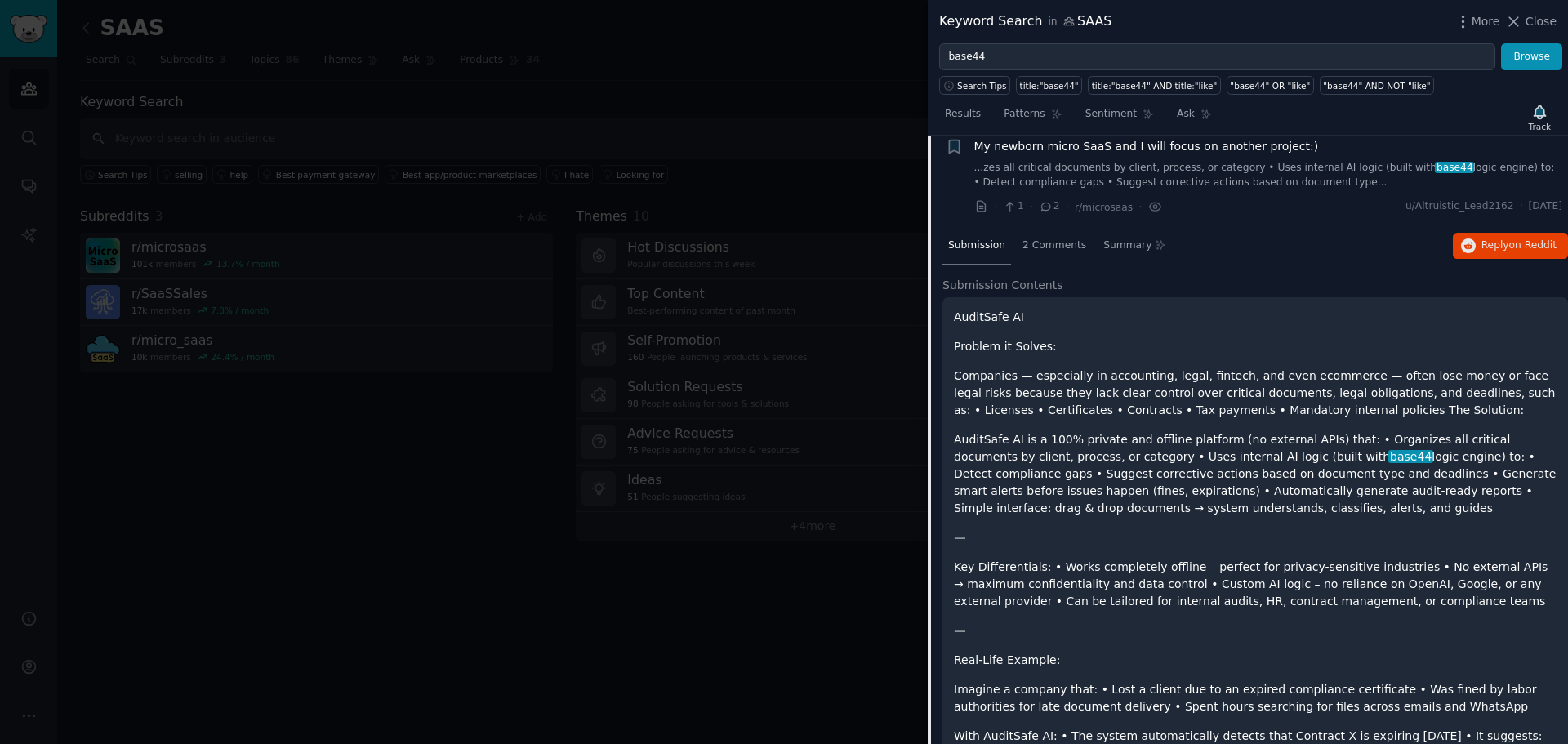
click at [979, 317] on p "AuditSafe AI" at bounding box center [1255, 316] width 602 height 17
click at [1095, 357] on div "AuditSafe AI Problem it Solves: Companies — especially in accounting, legal, fi…" at bounding box center [1255, 558] width 602 height 500
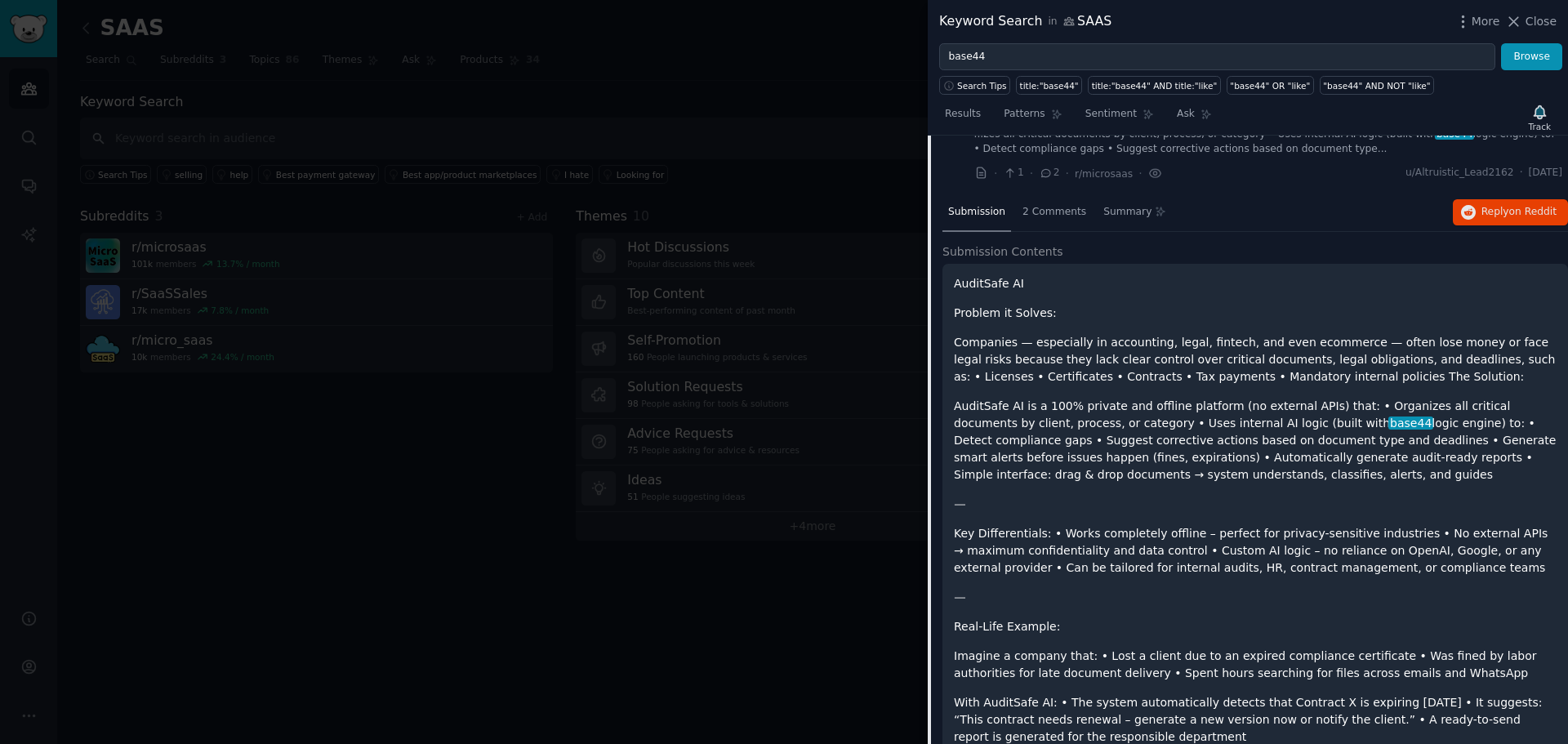
click at [1123, 439] on p "AuditSafe AI is a 100% private and offline platform (no external APIs) that: • …" at bounding box center [1255, 441] width 602 height 86
click at [1118, 465] on p "AuditSafe AI is a 100% private and offline platform (no external APIs) that: • …" at bounding box center [1255, 441] width 602 height 86
click at [968, 405] on p "AuditSafe AI is a 100% private and offline platform (no external APIs) that: • …" at bounding box center [1255, 441] width 602 height 86
click at [1022, 409] on p "AuditSafe AI is a 100% private and offline platform (no external APIs) that: • …" at bounding box center [1255, 441] width 602 height 86
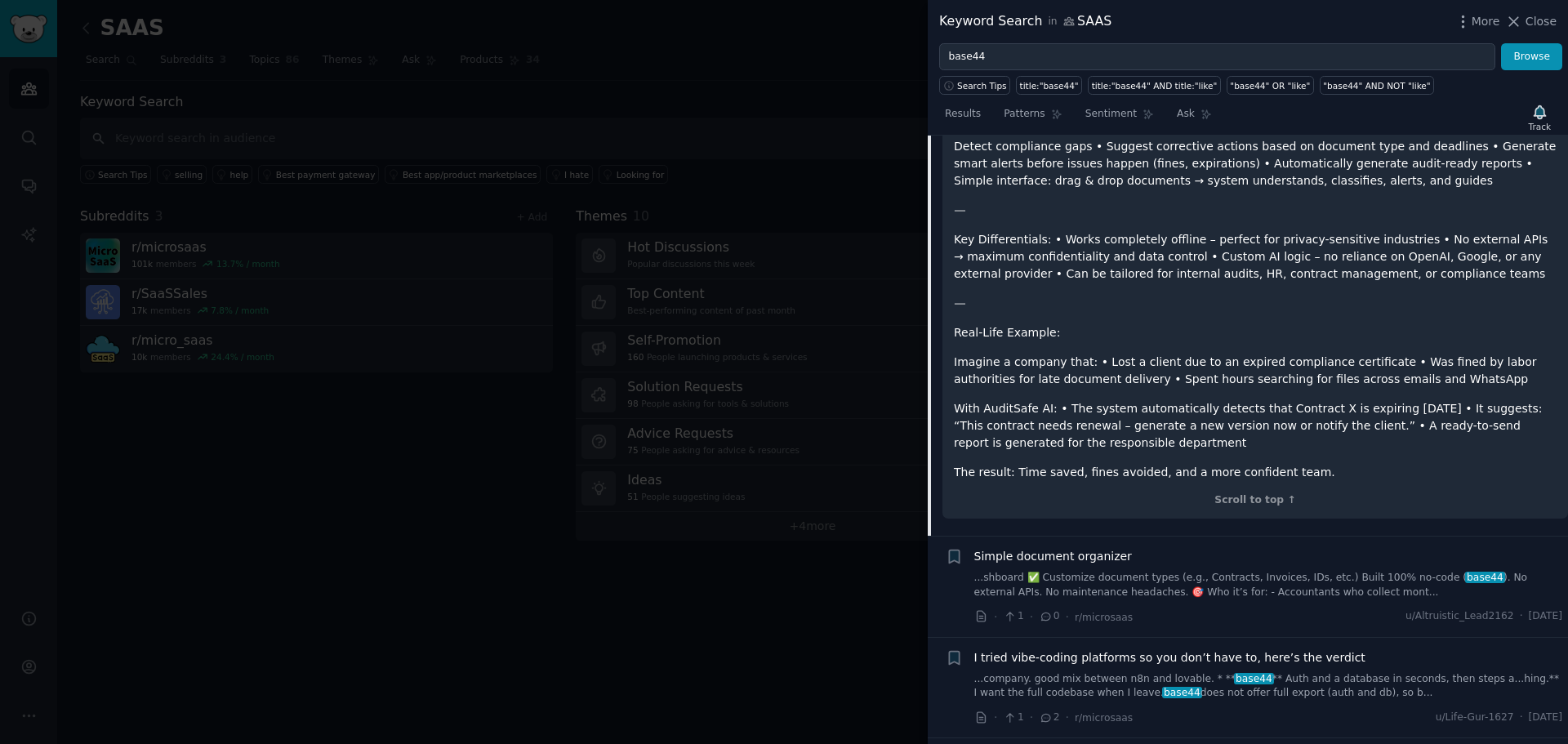
scroll to position [673, 0]
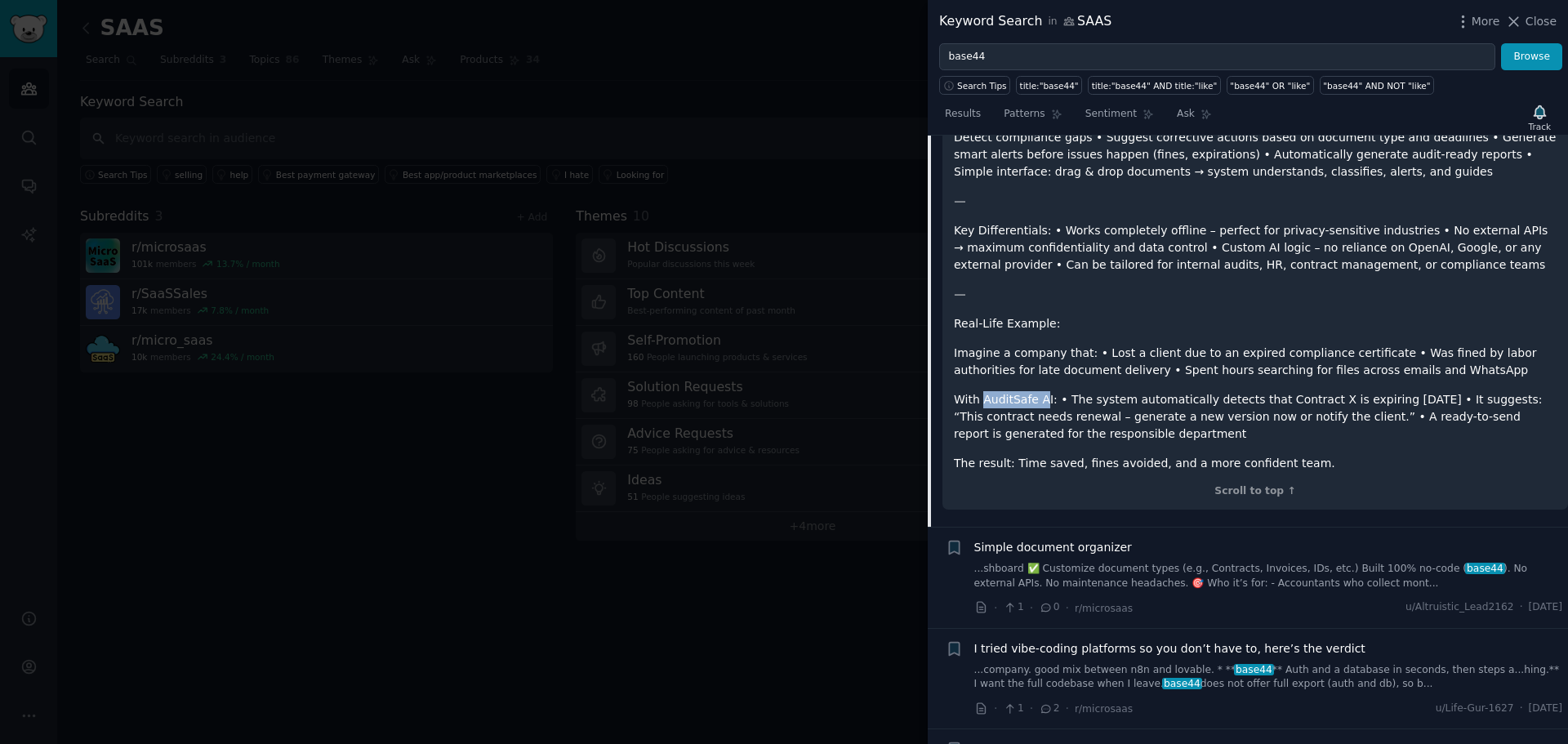
drag, startPoint x: 983, startPoint y: 401, endPoint x: 1039, endPoint y: 402, distance: 56.0
click at [1039, 402] on p "With AuditSafe AI: • The system automatically detects that Contract X is expiri…" at bounding box center [1255, 417] width 602 height 52
copy p "AuditSafe A"
click at [1041, 398] on p "With AuditSafe AI: • The system automatically detects that Contract X is expiri…" at bounding box center [1255, 417] width 602 height 52
click at [1042, 398] on p "With AuditSafe AI: • The system automatically detects that Contract X is expiri…" at bounding box center [1255, 417] width 602 height 52
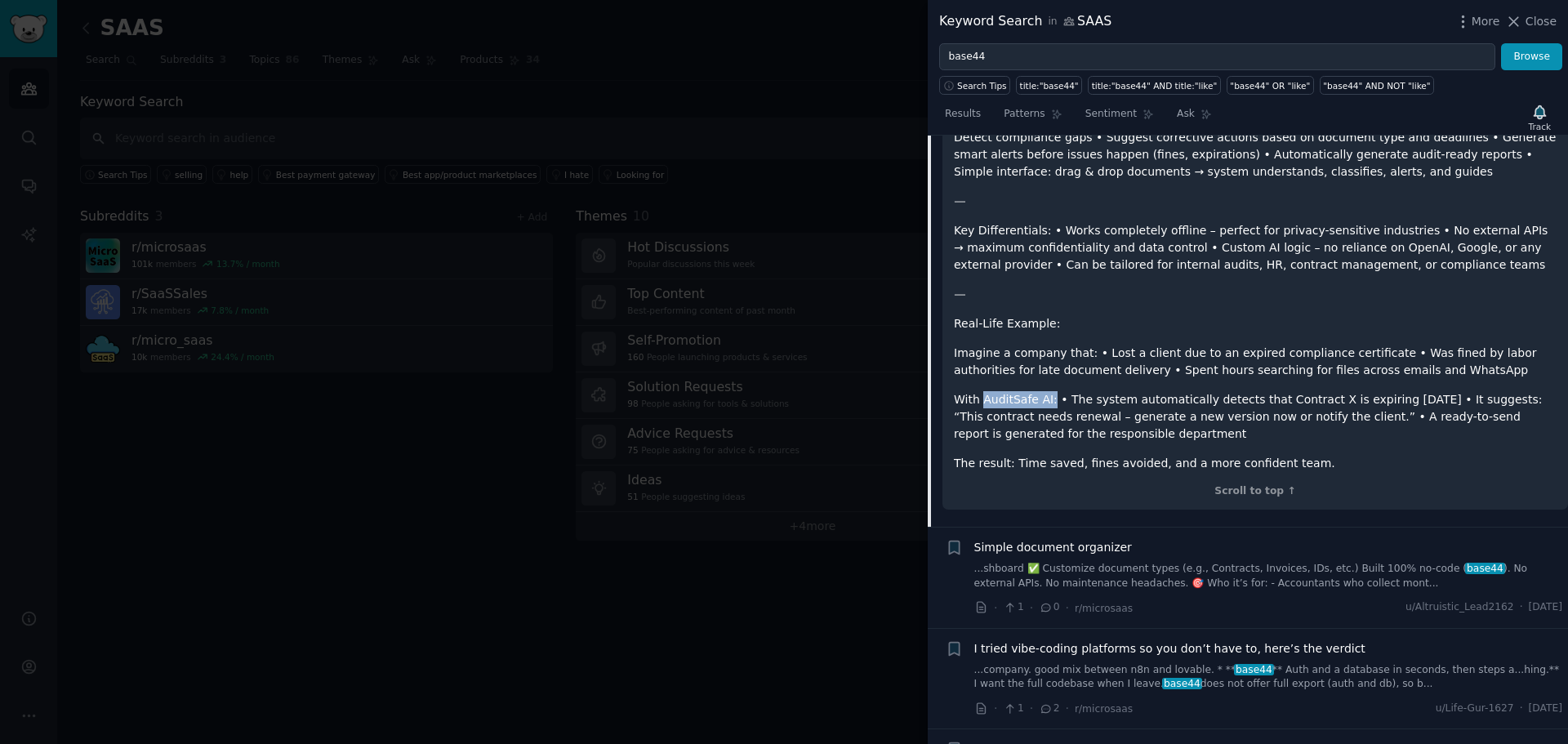
drag, startPoint x: 1044, startPoint y: 401, endPoint x: 982, endPoint y: 399, distance: 62.0
click at [982, 399] on p "With AuditSafe AI: • The system automatically detects that Contract X is expiri…" at bounding box center [1255, 417] width 602 height 52
copy p "AuditSafe AI:"
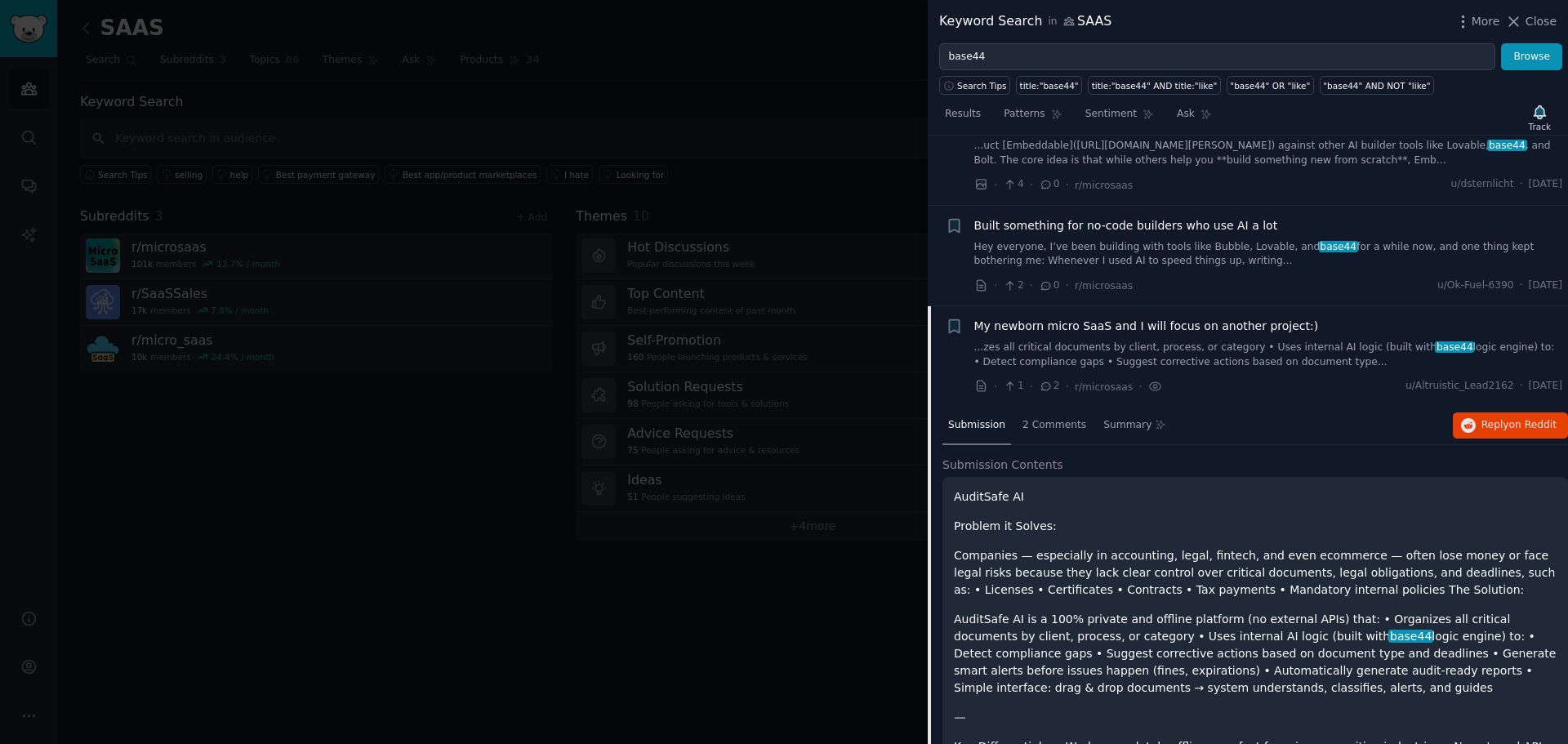
scroll to position [116, 0]
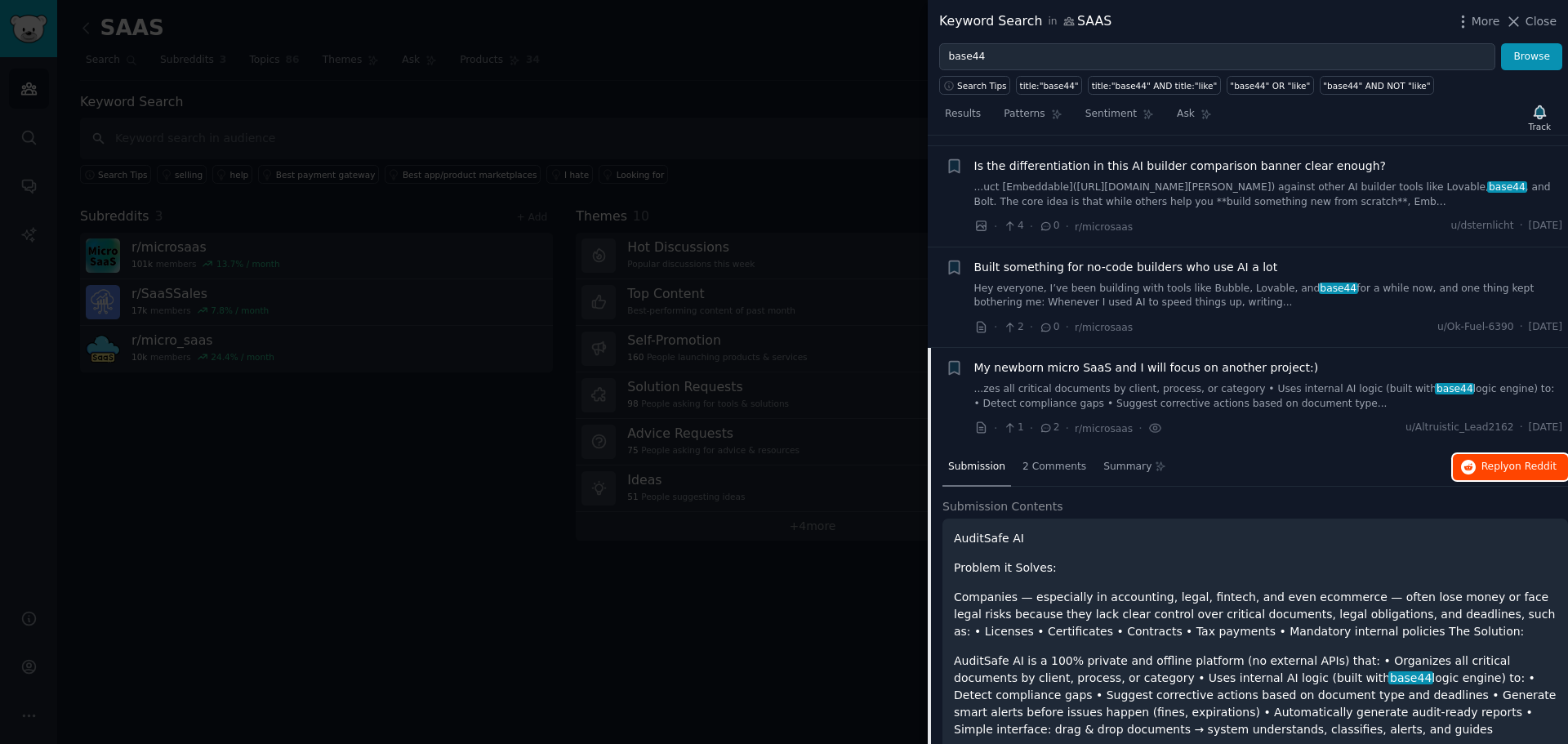
click at [1530, 461] on span "on Reddit" at bounding box center [1532, 466] width 47 height 11
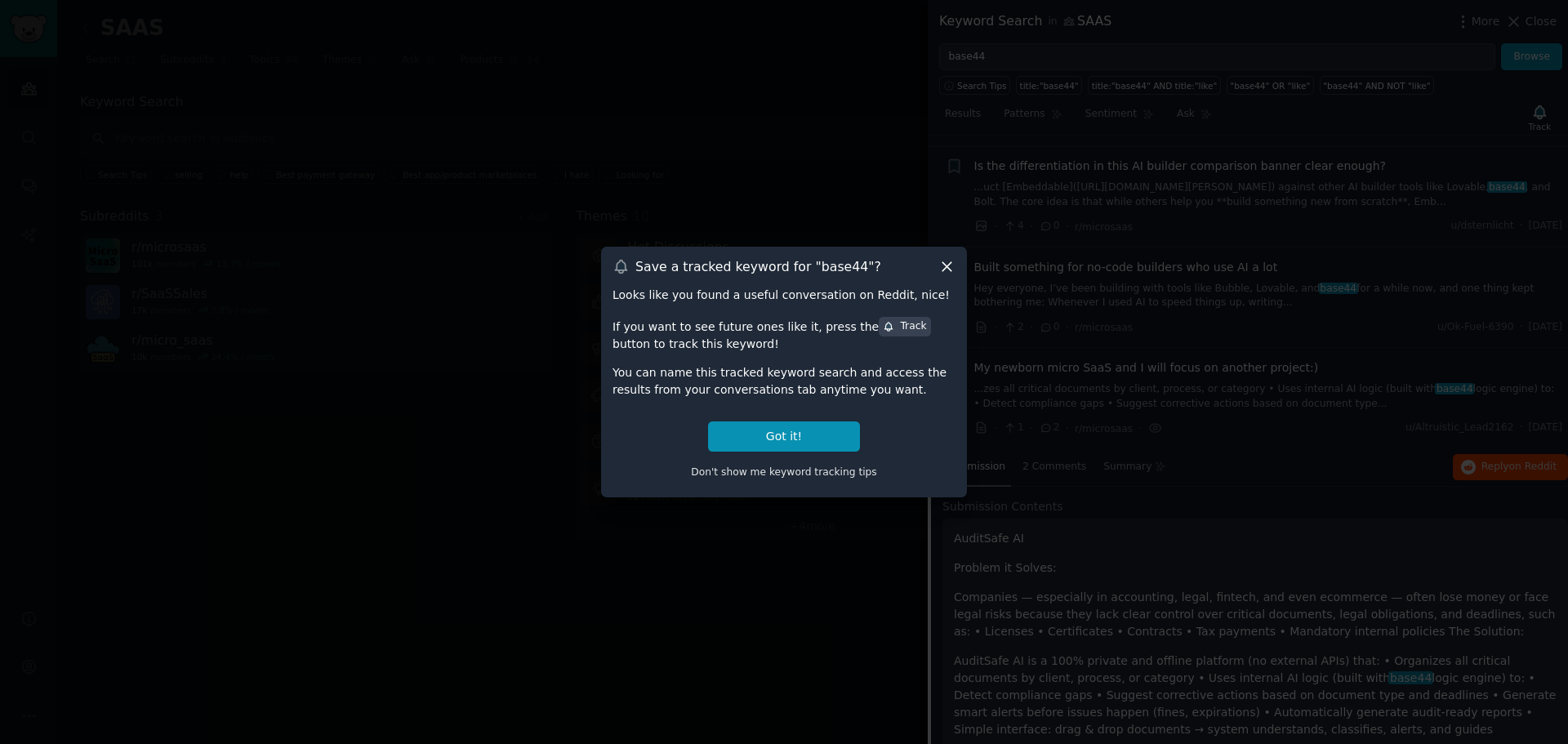
click at [946, 262] on icon at bounding box center [947, 266] width 17 height 17
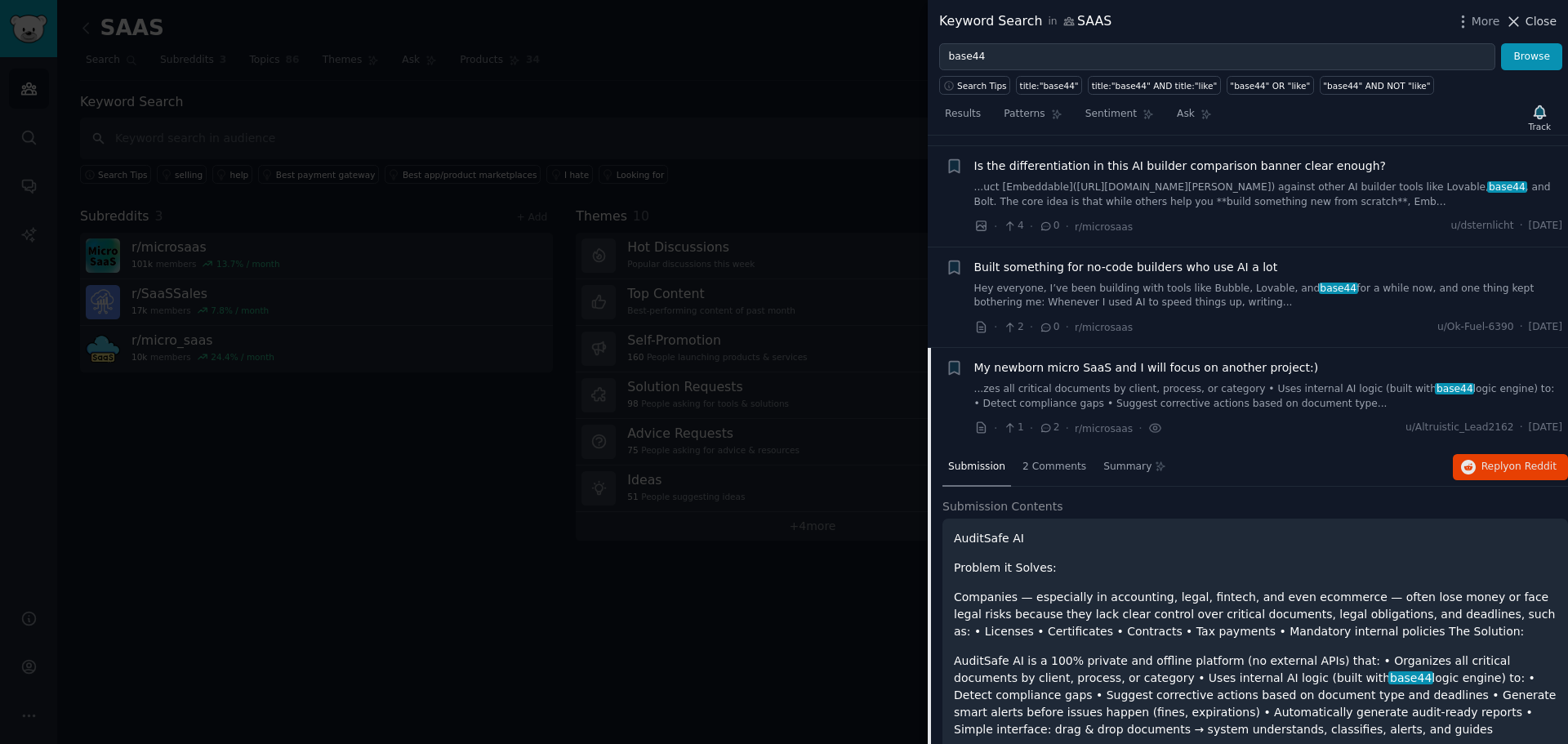
click at [1539, 25] on span "Close" at bounding box center [1540, 21] width 31 height 17
